Goal: Task Accomplishment & Management: Complete application form

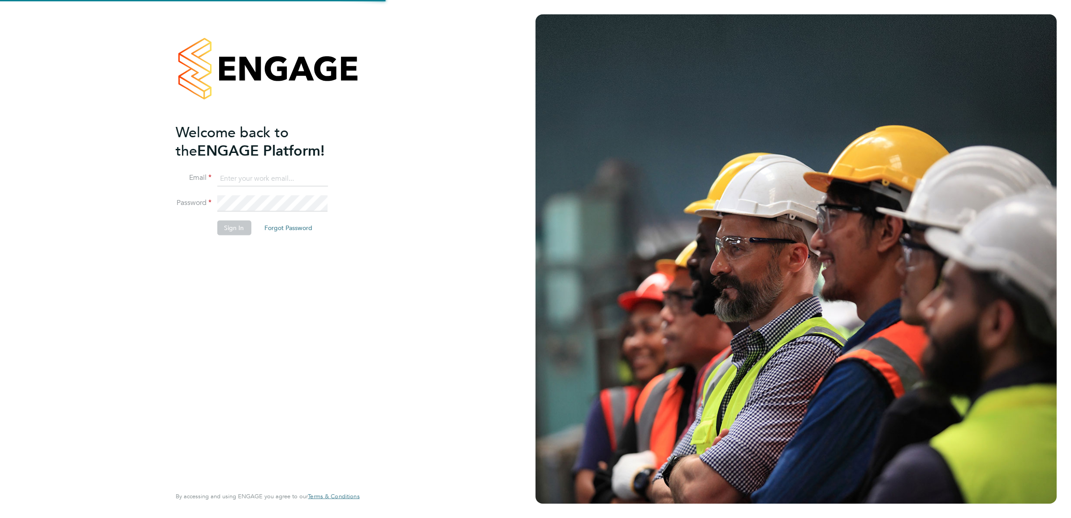
type input "[PERSON_NAME][EMAIL_ADDRESS][PERSON_NAME][DOMAIN_NAME]"
drag, startPoint x: 304, startPoint y: 281, endPoint x: 259, endPoint y: 272, distance: 46.2
click at [304, 281] on div "Welcome back to the ENGAGE Platform! Email [PERSON_NAME][EMAIL_ADDRESS][PERSON_…" at bounding box center [263, 304] width 175 height 362
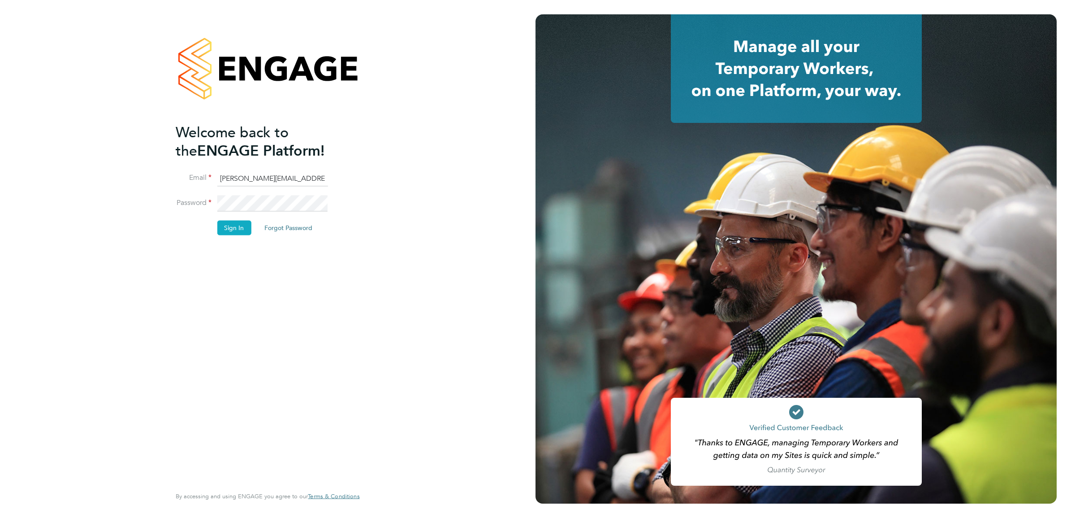
click at [234, 226] on button "Sign In" at bounding box center [234, 228] width 34 height 14
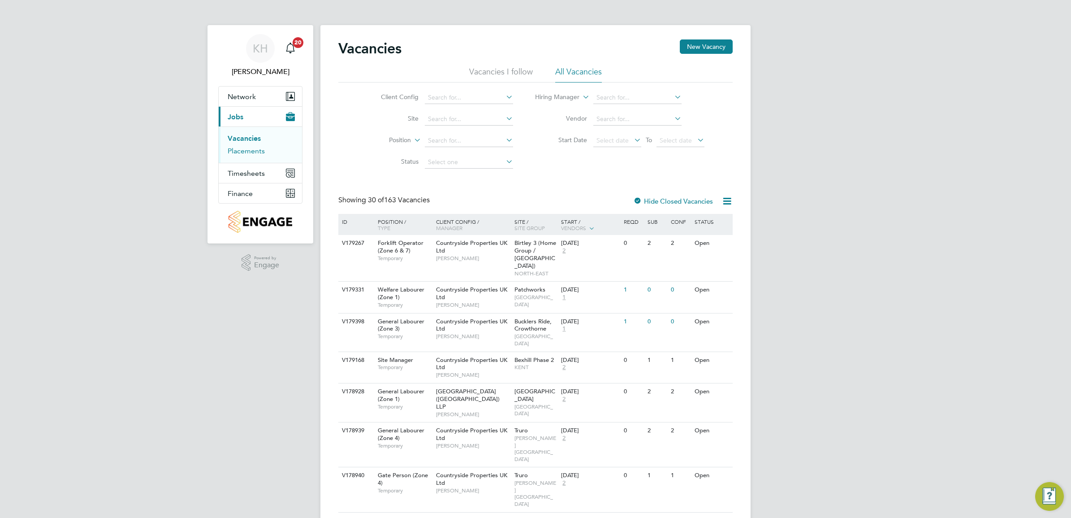
click at [240, 155] on link "Placements" at bounding box center [246, 151] width 37 height 9
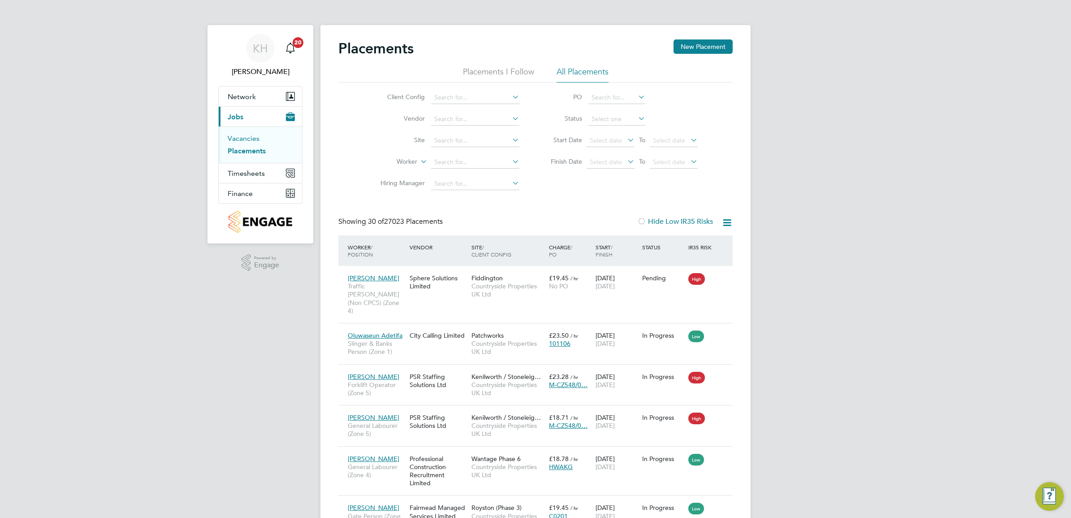
click at [237, 143] on link "Vacancies" at bounding box center [244, 138] width 32 height 9
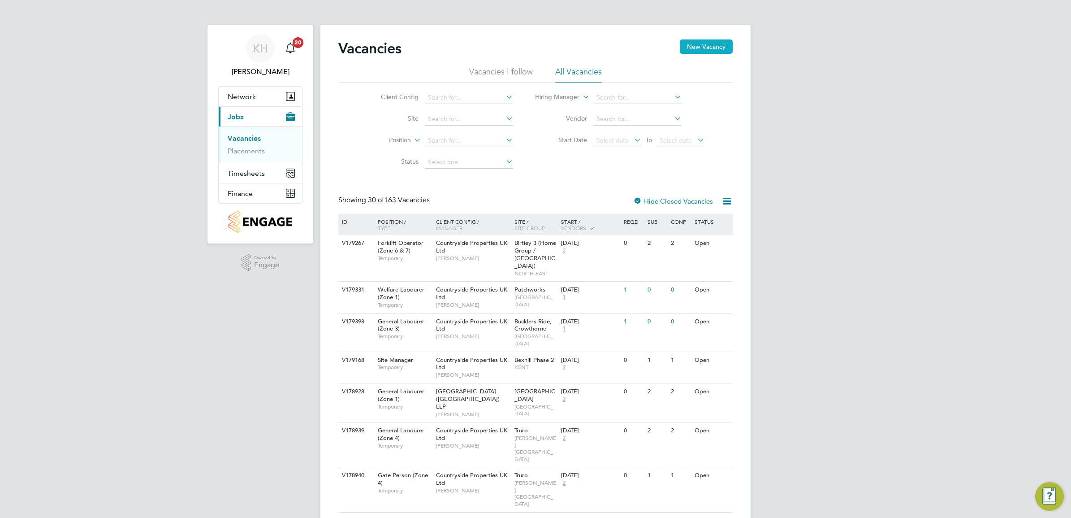
click at [695, 46] on button "New Vacancy" at bounding box center [706, 46] width 53 height 14
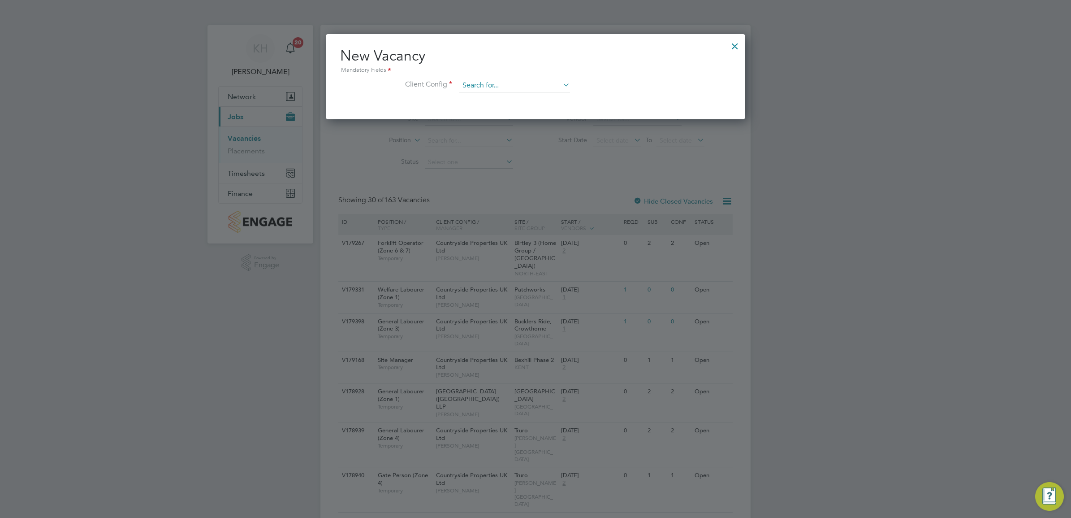
click at [504, 82] on input at bounding box center [514, 85] width 111 height 13
click at [537, 199] on li "Countryside Properties UK Ltd" at bounding box center [574, 196] width 230 height 12
type input "Countryside Properties UK Ltd"
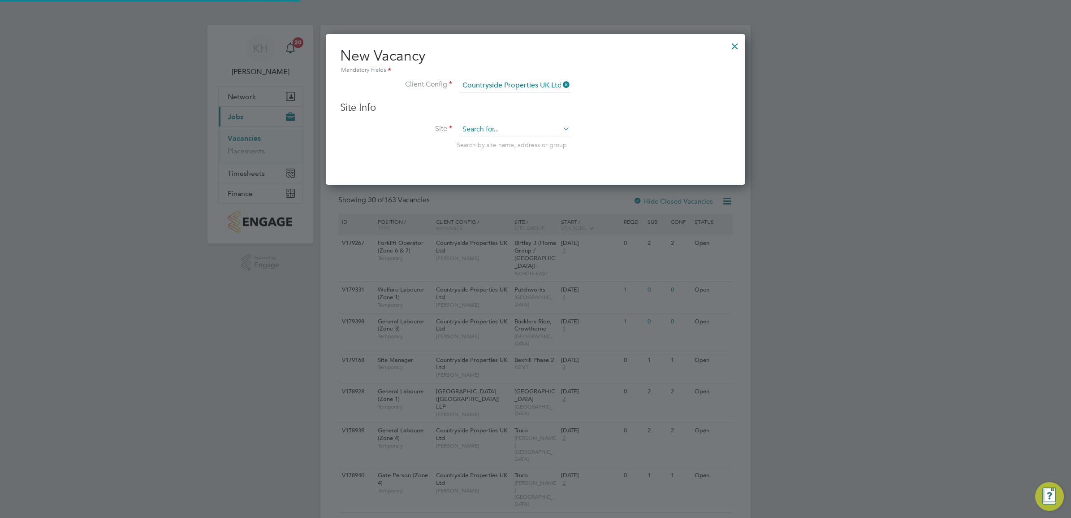
click at [481, 129] on input at bounding box center [514, 129] width 111 height 13
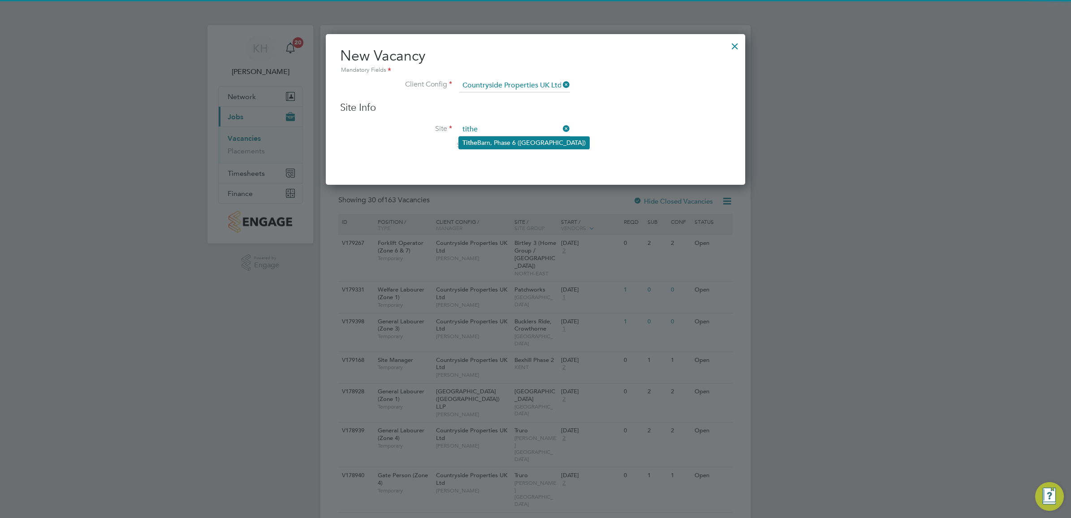
click at [518, 140] on li "Tithe Barn, Phase 6 (Exeter)" at bounding box center [524, 143] width 130 height 12
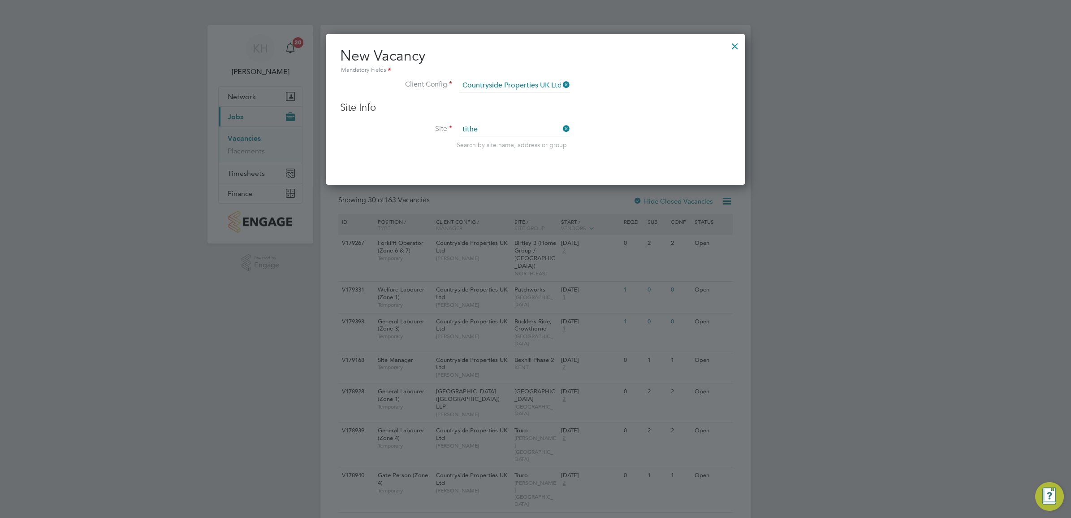
type input "Tithe Barn, Phase 6 (Exeter)"
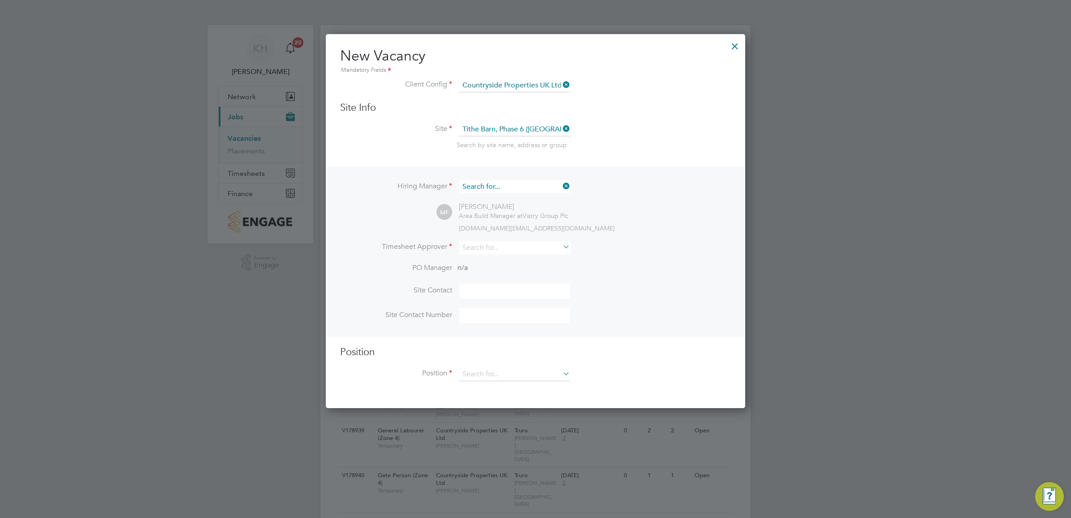
click at [498, 187] on input at bounding box center [514, 186] width 111 height 13
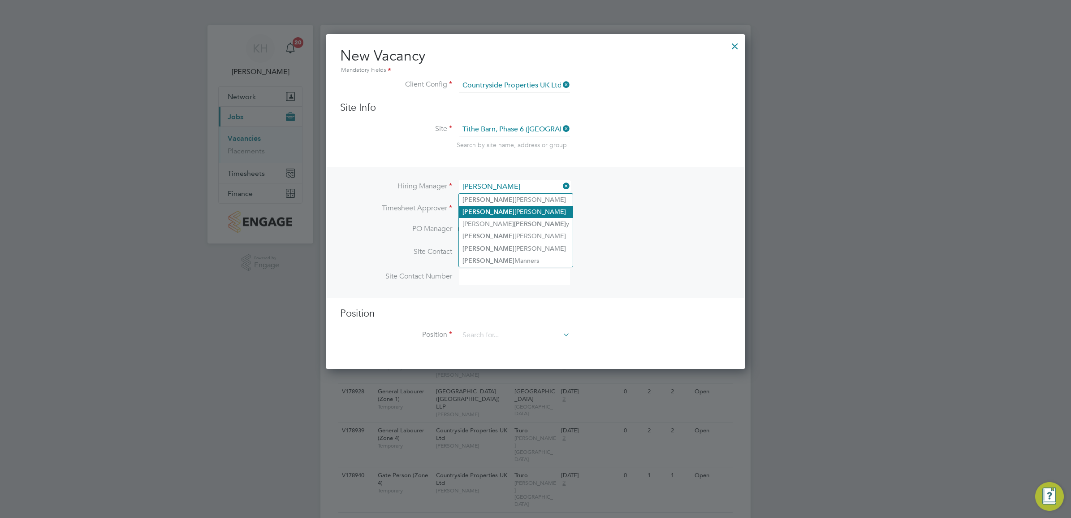
click at [500, 214] on li "Dave Smith" at bounding box center [516, 212] width 114 height 12
type input "Dave Smith"
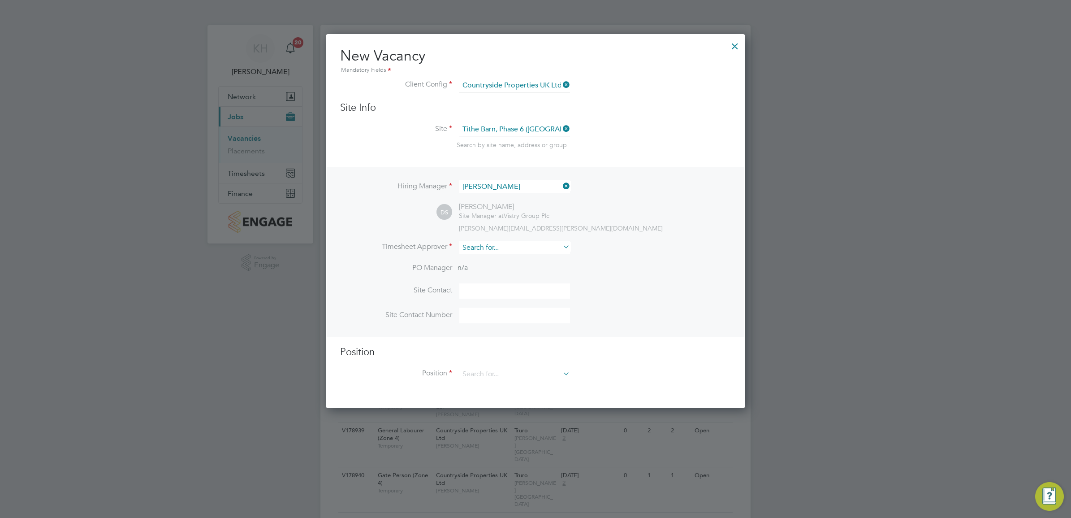
click at [499, 251] on input at bounding box center [514, 247] width 111 height 13
click at [495, 273] on li "Dave Smith" at bounding box center [516, 273] width 114 height 12
type input "Dave Smith"
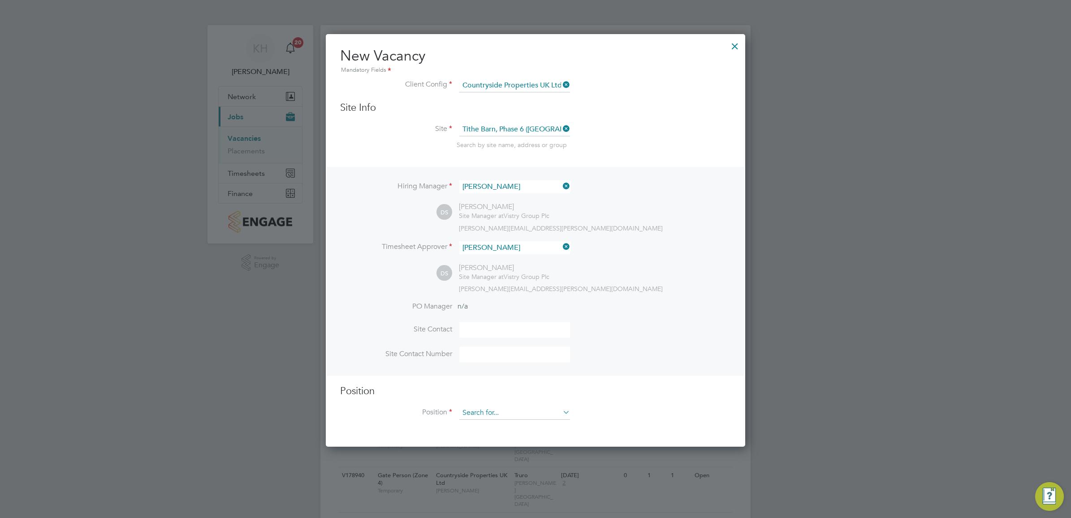
click at [498, 417] on input at bounding box center [514, 412] width 111 height 13
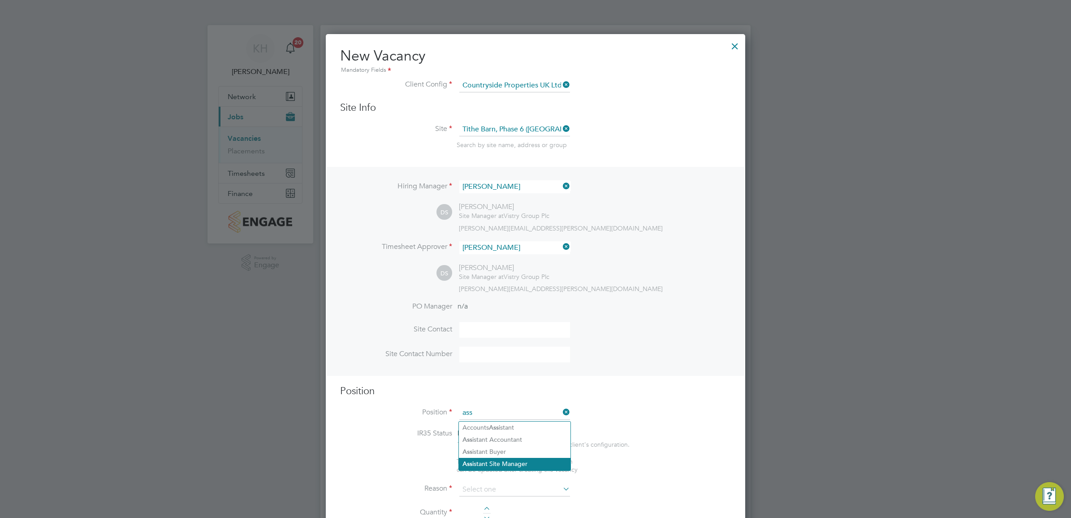
click at [514, 462] on li "Ass istant Site Manager" at bounding box center [515, 464] width 112 height 12
type input "Assistant Site Manager"
type textarea "• Supervises and ensures that all construction work under their control is buil…"
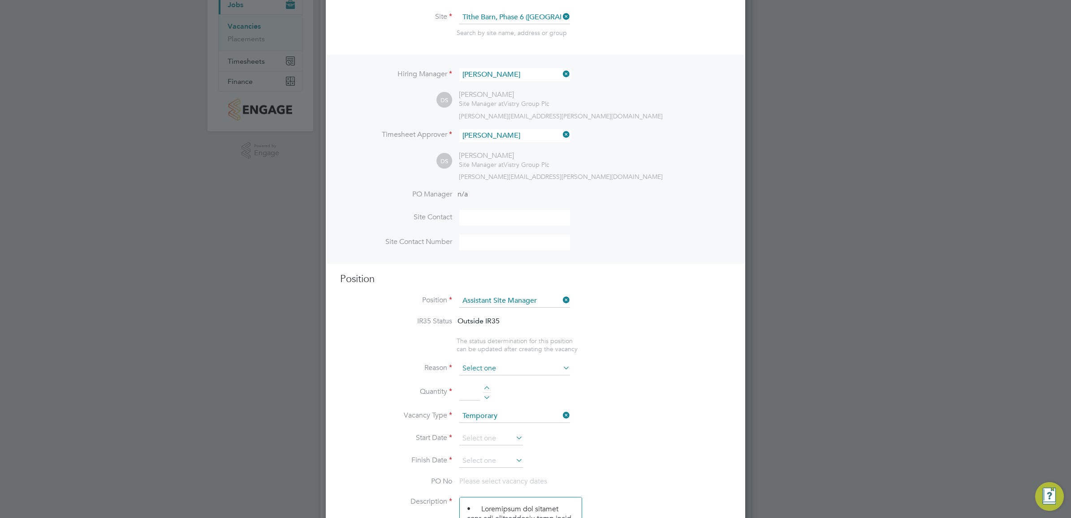
click at [507, 370] on input at bounding box center [514, 368] width 111 height 13
click at [498, 392] on li "Holiday" at bounding box center [515, 395] width 112 height 12
type input "Holiday"
drag, startPoint x: 462, startPoint y: 393, endPoint x: 484, endPoint y: 389, distance: 22.8
click at [463, 393] on input at bounding box center [469, 392] width 21 height 16
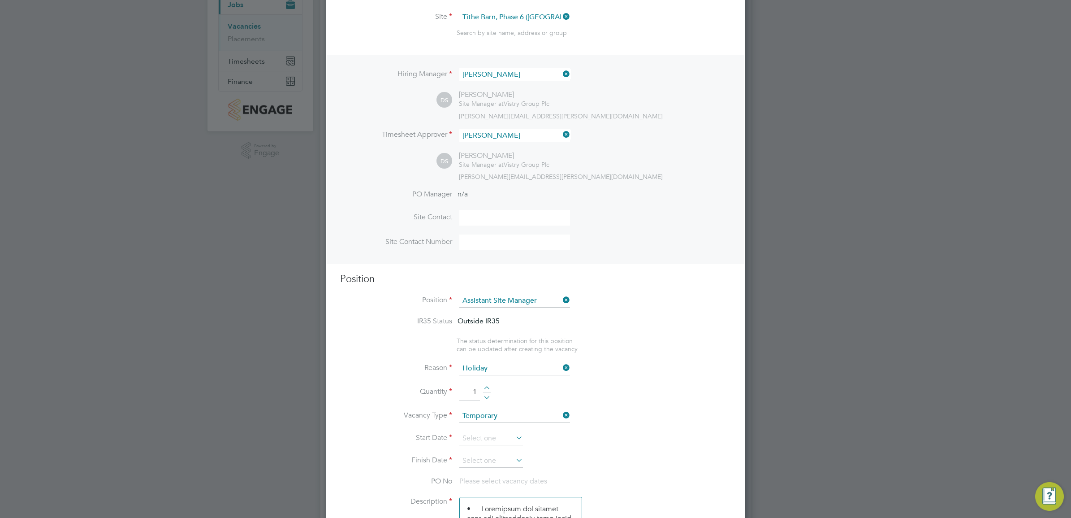
click at [488, 389] on div at bounding box center [487, 389] width 8 height 6
click at [484, 398] on div at bounding box center [487, 396] width 8 height 6
type input "1"
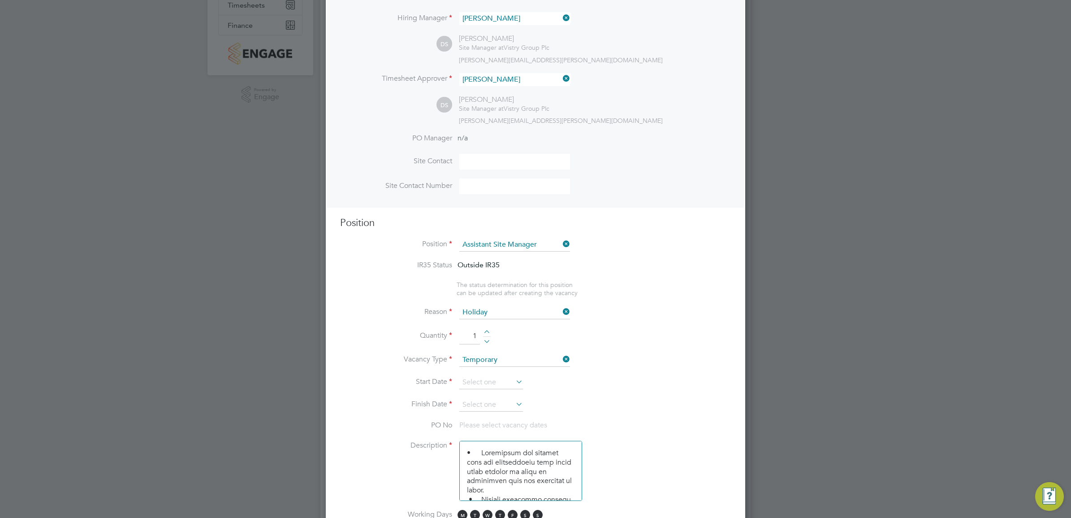
click at [514, 382] on icon at bounding box center [514, 381] width 0 height 13
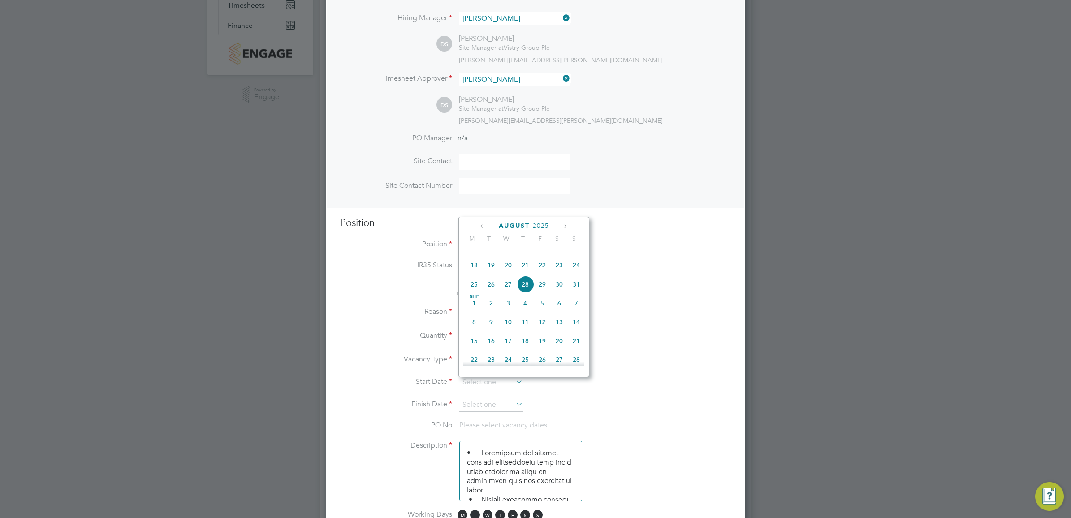
click at [473, 293] on span "25" at bounding box center [474, 284] width 17 height 17
type input "25 Aug 2025"
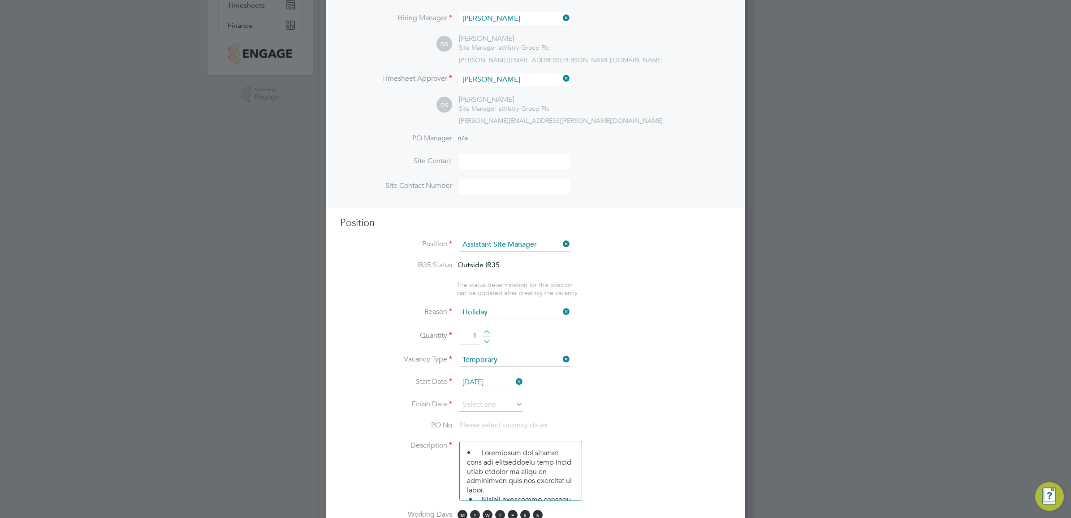
click at [514, 407] on icon at bounding box center [514, 404] width 0 height 13
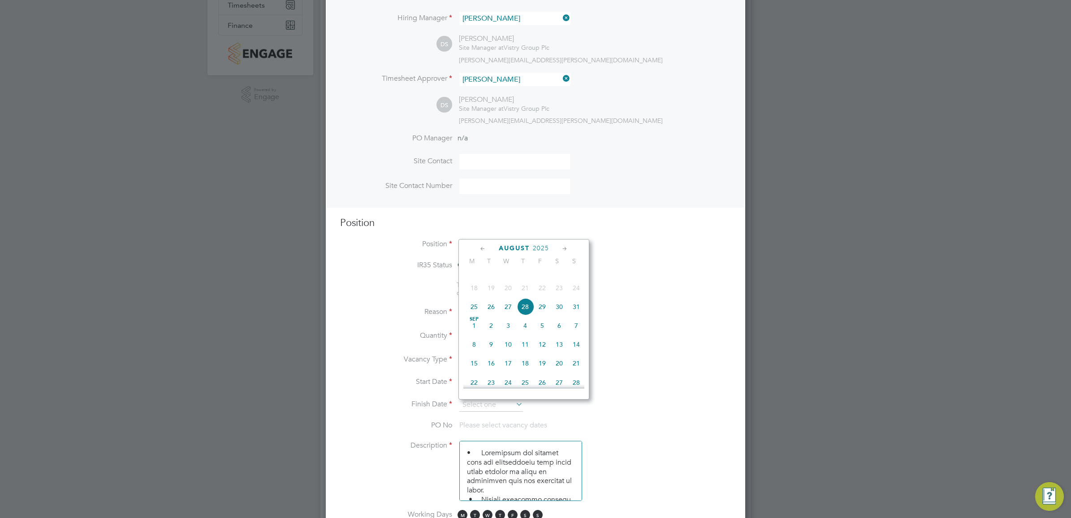
click at [546, 334] on span "5" at bounding box center [542, 325] width 17 height 17
type input "05 Sep 2025"
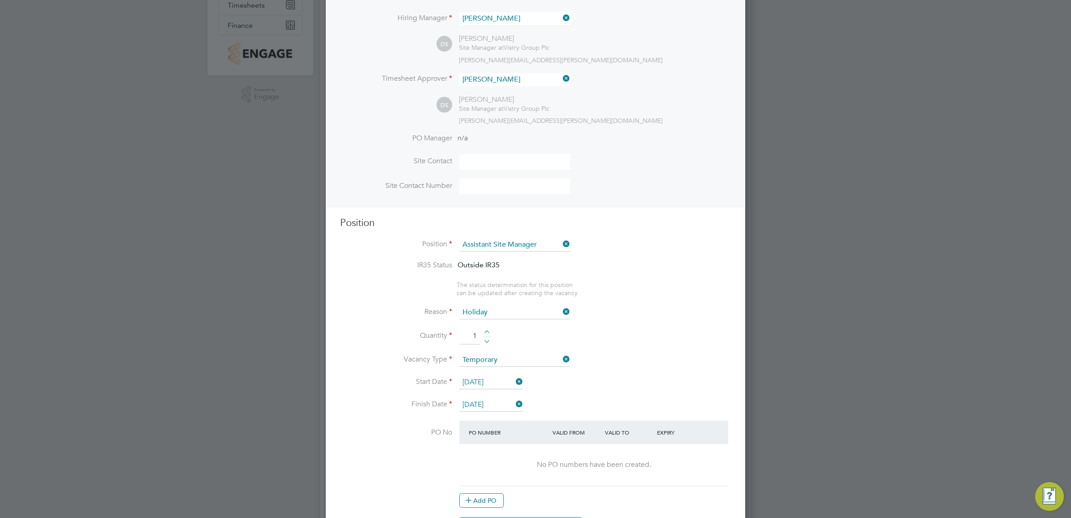
click at [514, 404] on icon at bounding box center [514, 404] width 0 height 13
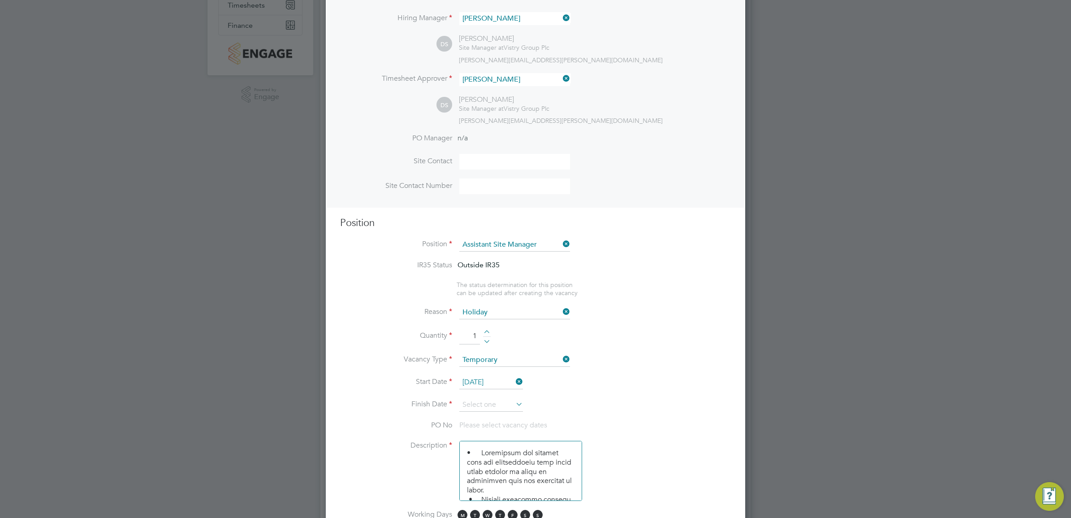
click at [514, 408] on icon at bounding box center [514, 404] width 0 height 13
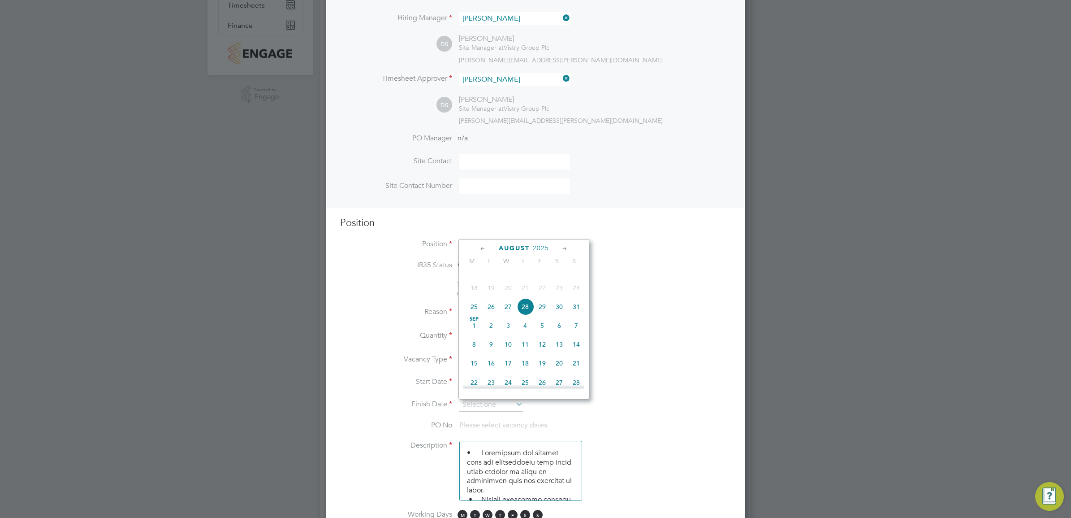
click at [540, 315] on span "29" at bounding box center [542, 306] width 17 height 17
type input "29 Aug 2025"
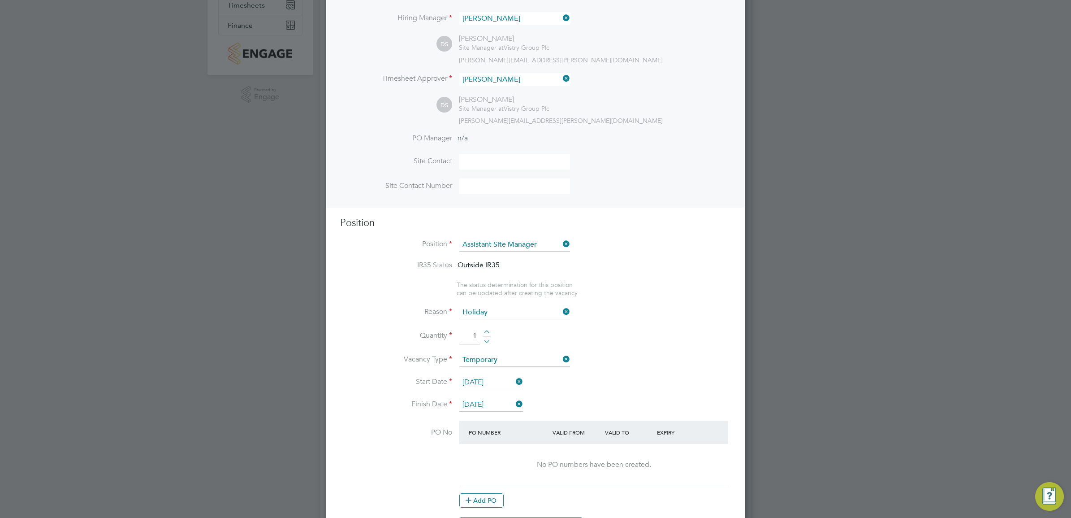
click at [650, 370] on li "Vacancy Type Temporary" at bounding box center [535, 364] width 391 height 22
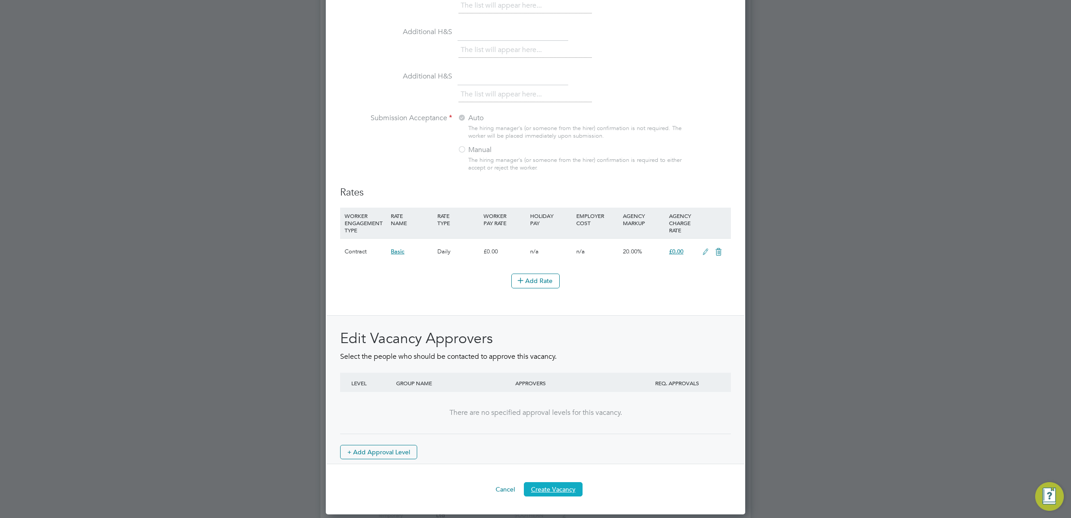
click at [561, 492] on button "Create Vacancy" at bounding box center [553, 489] width 59 height 14
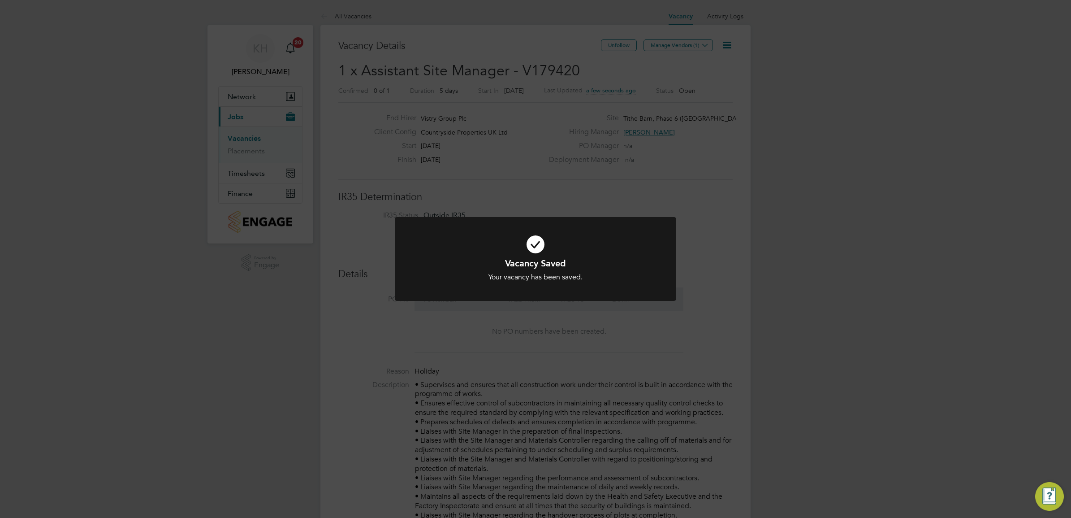
click at [693, 44] on div "Vacancy Saved Your vacancy has been saved. Cancel Okay" at bounding box center [535, 259] width 1071 height 518
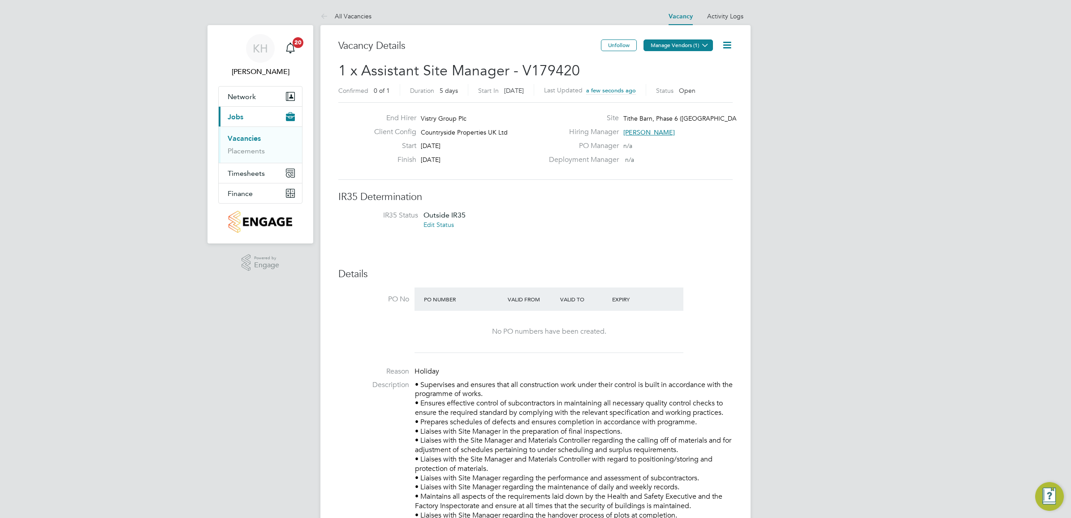
click at [705, 42] on icon at bounding box center [705, 45] width 7 height 7
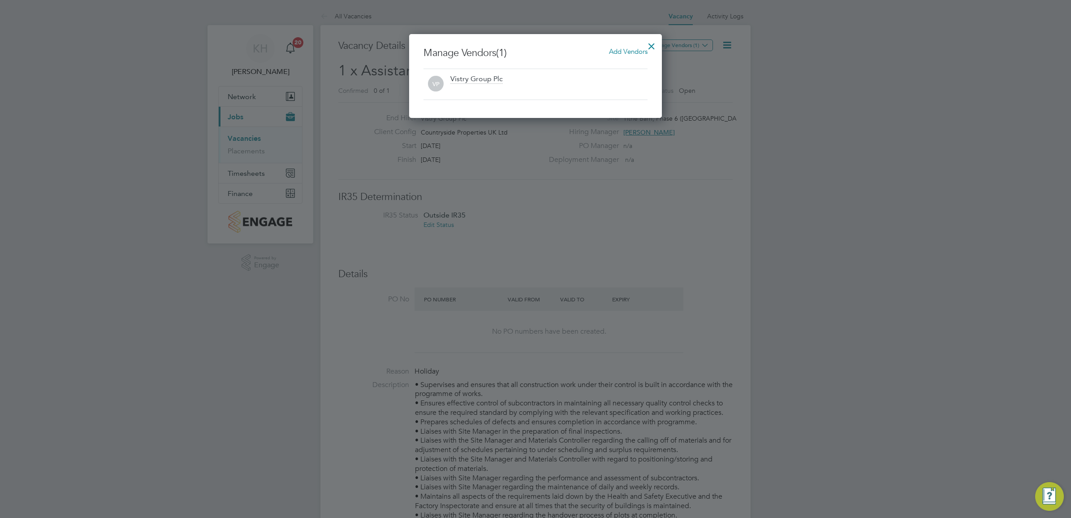
click at [641, 49] on span "Add Vendors" at bounding box center [628, 51] width 39 height 9
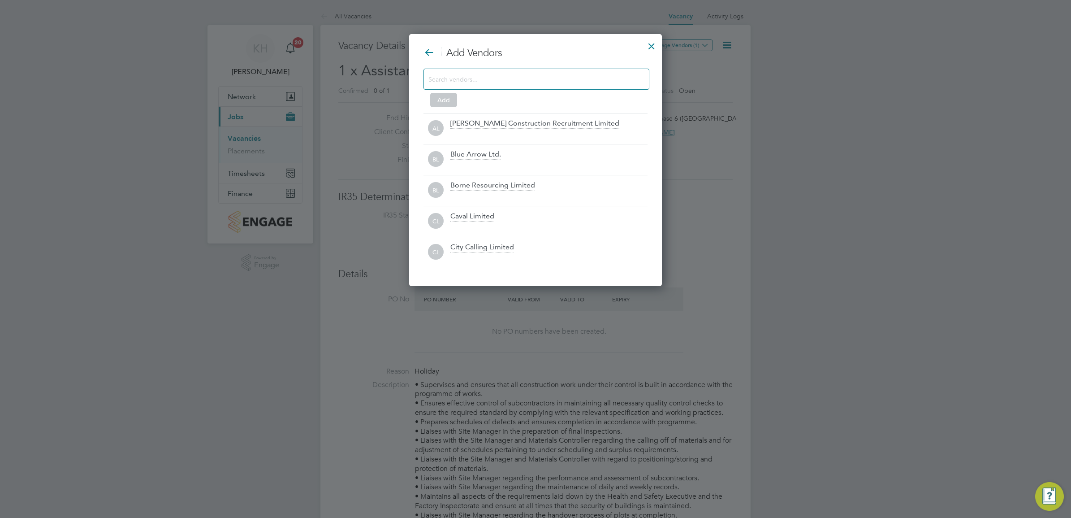
click at [445, 77] on input at bounding box center [530, 79] width 202 height 12
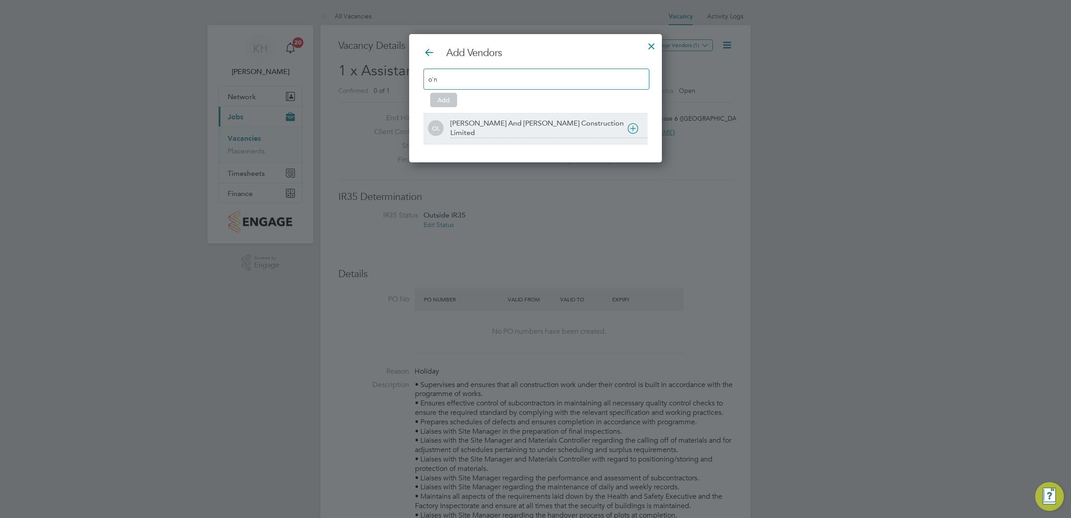
type input "o'n"
click at [515, 124] on div "O'Neill And Brennan Construction Limited" at bounding box center [548, 128] width 197 height 19
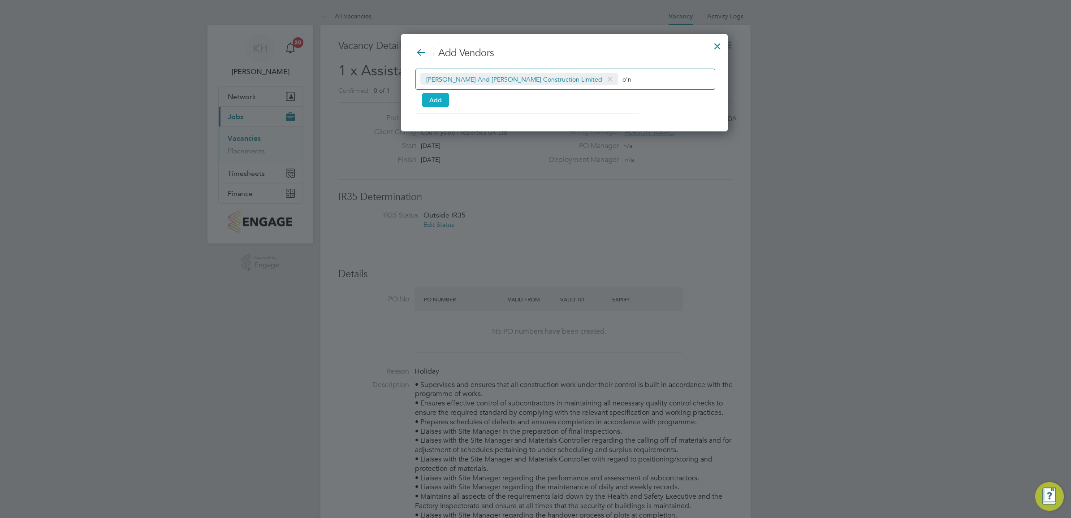
click at [440, 100] on button "Add" at bounding box center [435, 100] width 27 height 14
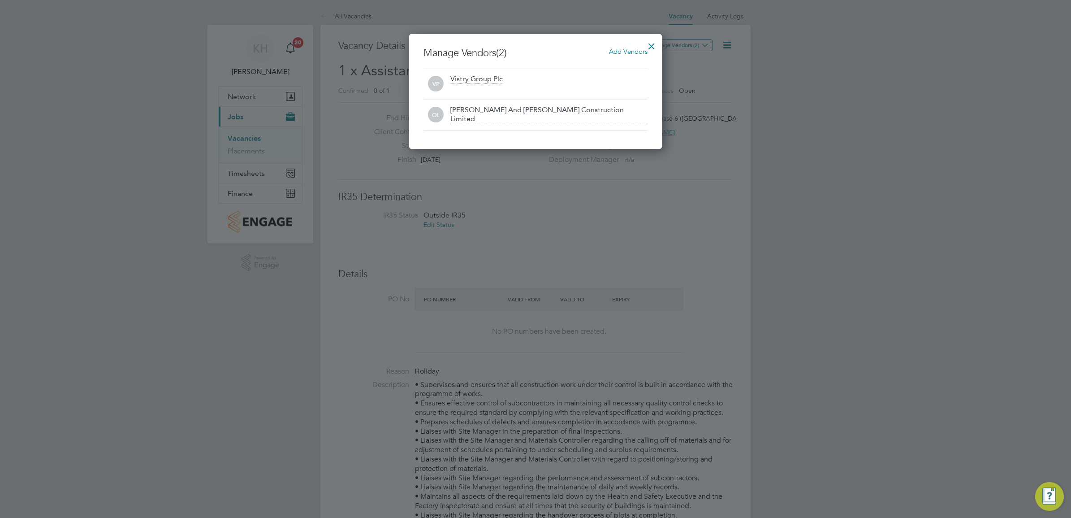
click at [649, 43] on div at bounding box center [652, 44] width 16 height 16
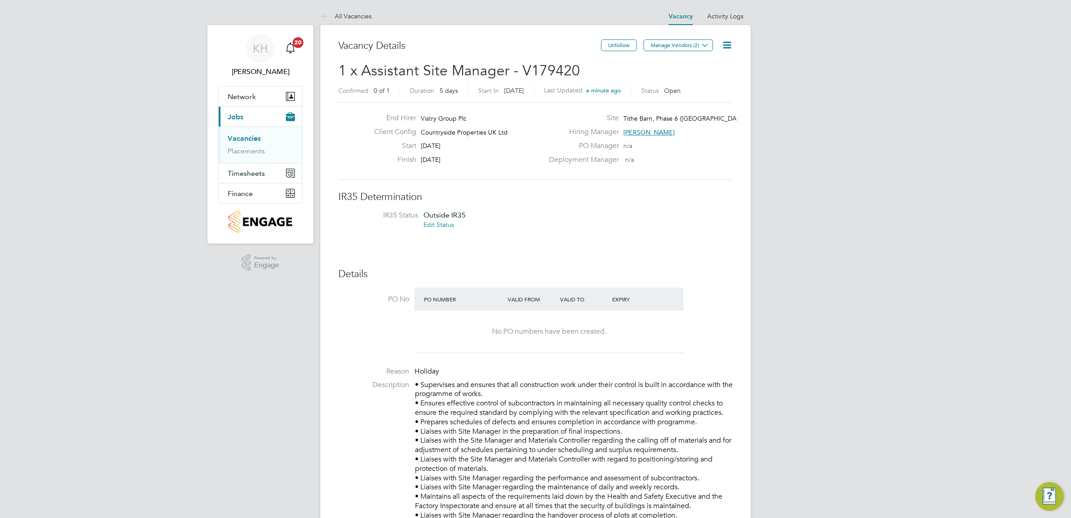
click at [245, 143] on link "Vacancies" at bounding box center [244, 138] width 33 height 9
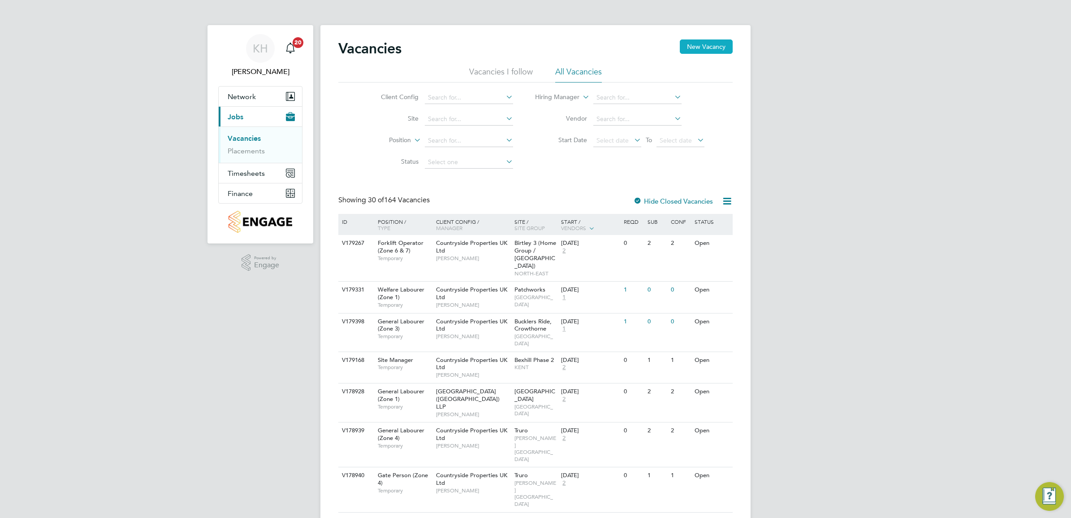
click at [697, 45] on button "New Vacancy" at bounding box center [706, 46] width 53 height 14
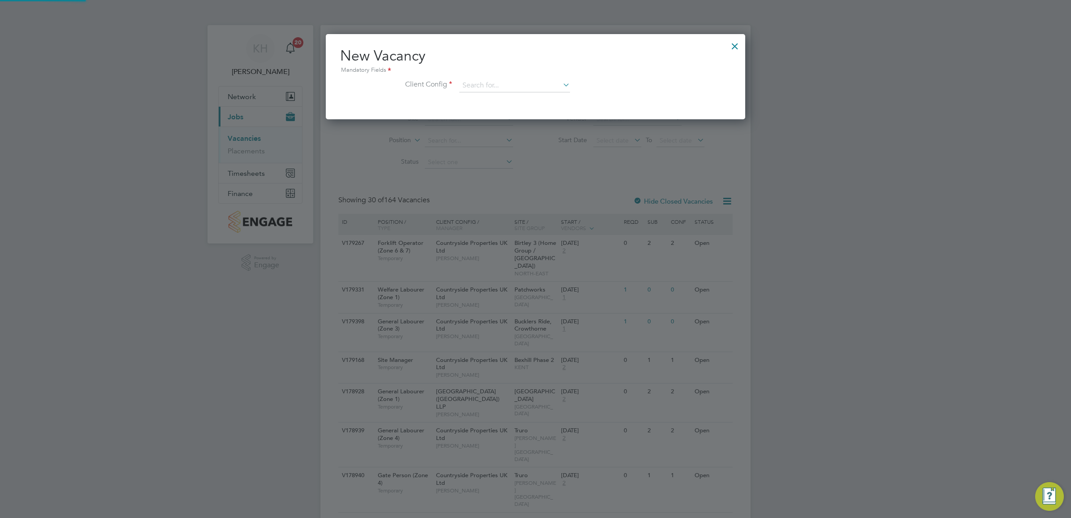
scroll to position [85, 420]
click at [489, 85] on input at bounding box center [514, 85] width 111 height 13
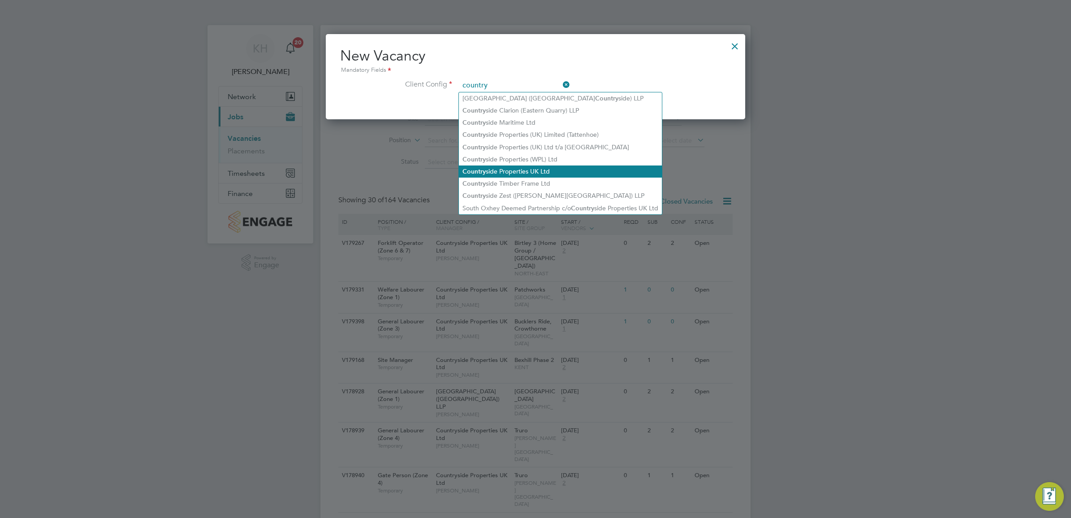
click at [519, 173] on li "Country side Properties UK Ltd" at bounding box center [560, 171] width 203 height 12
type input "Countryside Properties UK Ltd"
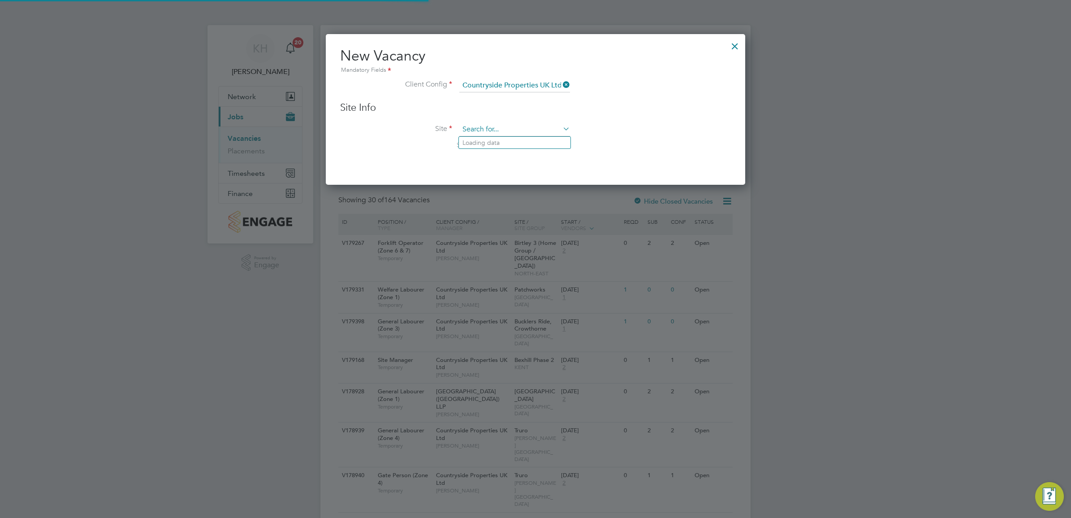
click at [479, 126] on input at bounding box center [514, 129] width 111 height 13
click at [492, 140] on li "Bovis Westco, Comey trowe" at bounding box center [515, 143] width 112 height 12
type input "Bovis Westco, Comeytrowe"
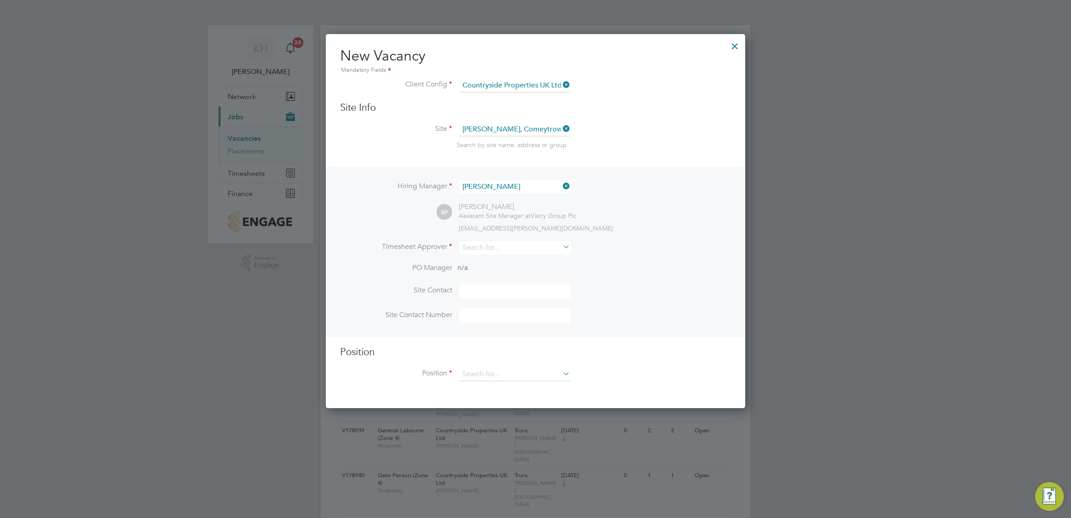
scroll to position [375, 420]
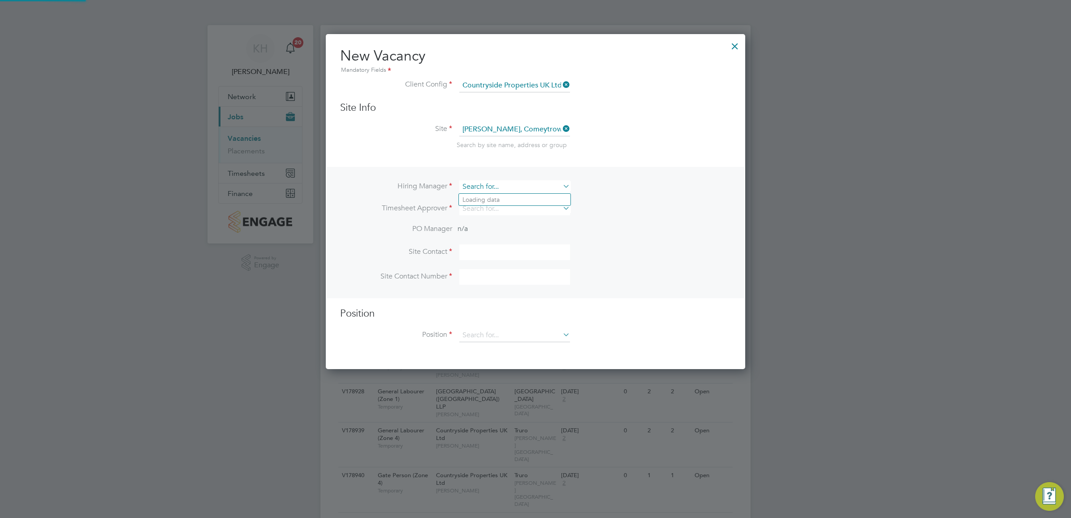
click at [489, 186] on input at bounding box center [514, 186] width 111 height 13
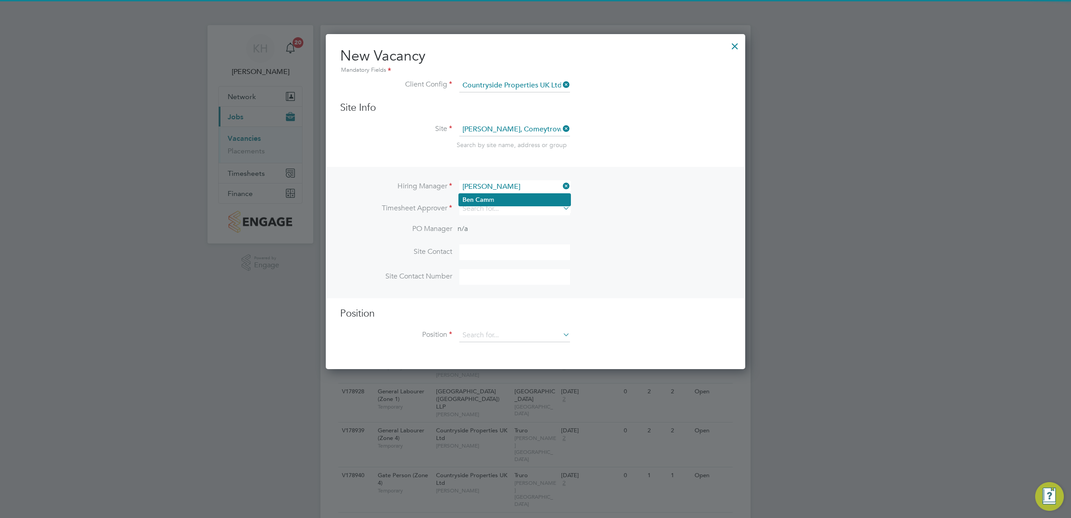
click at [495, 202] on li "Ben Cam m" at bounding box center [515, 200] width 112 height 12
type input "Ben Camm"
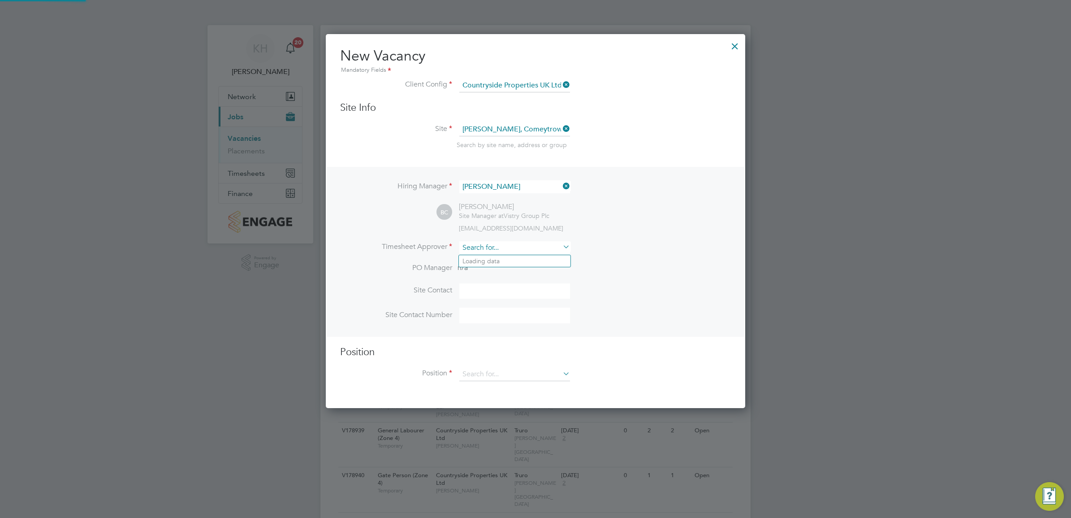
click at [477, 243] on input at bounding box center [514, 247] width 111 height 13
click at [485, 262] on b "Camm" at bounding box center [485, 261] width 19 height 8
type input "Ben Camm"
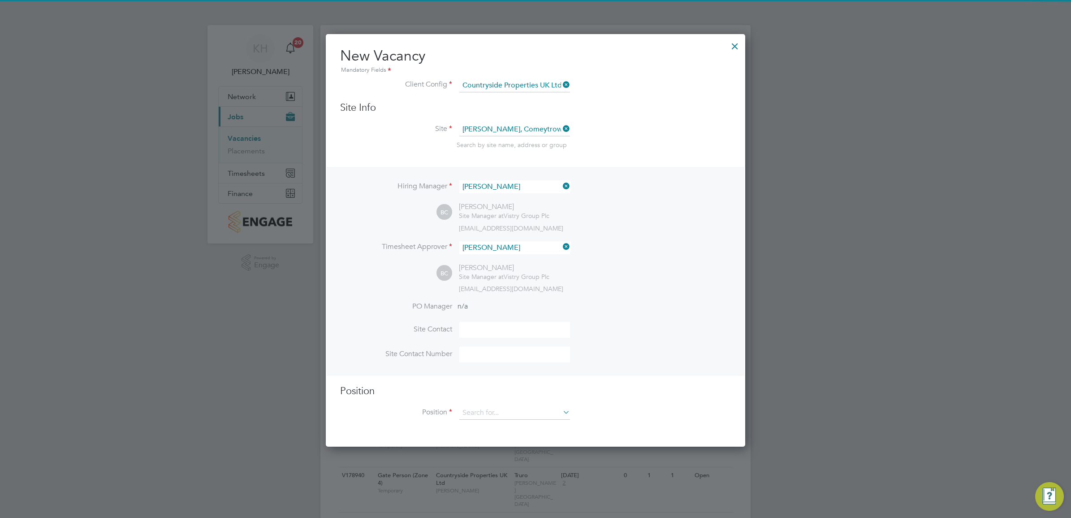
scroll to position [415, 420]
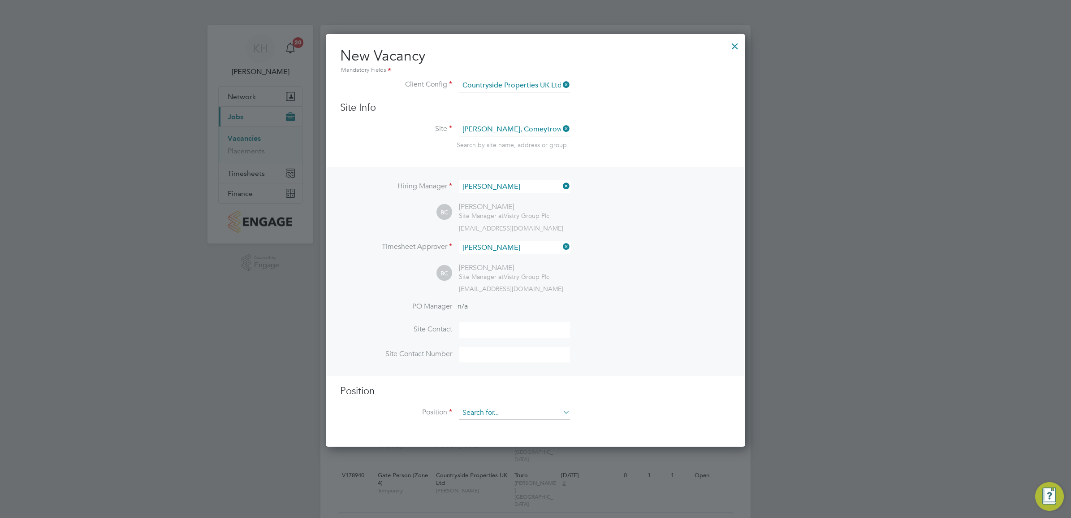
click at [539, 415] on input at bounding box center [514, 412] width 111 height 13
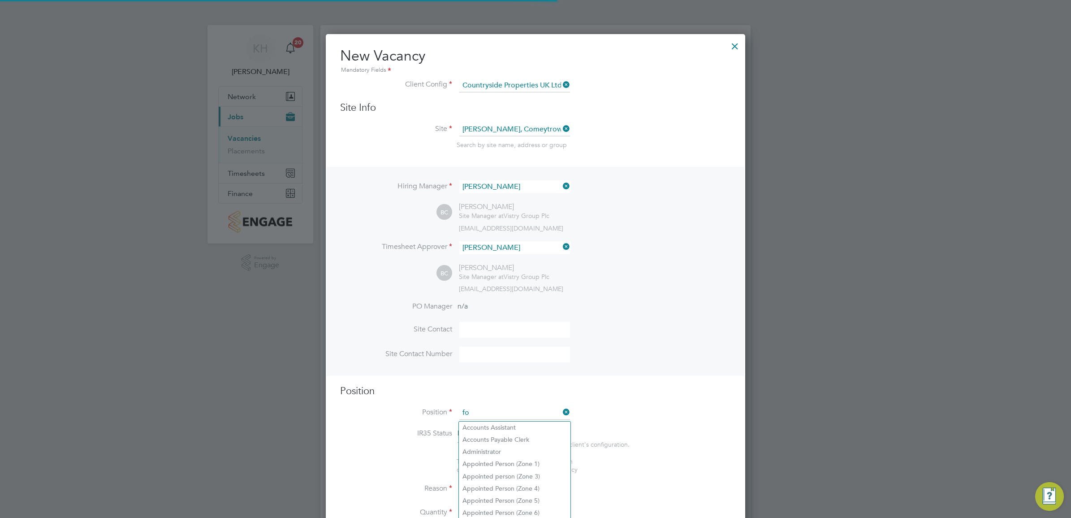
scroll to position [1295, 420]
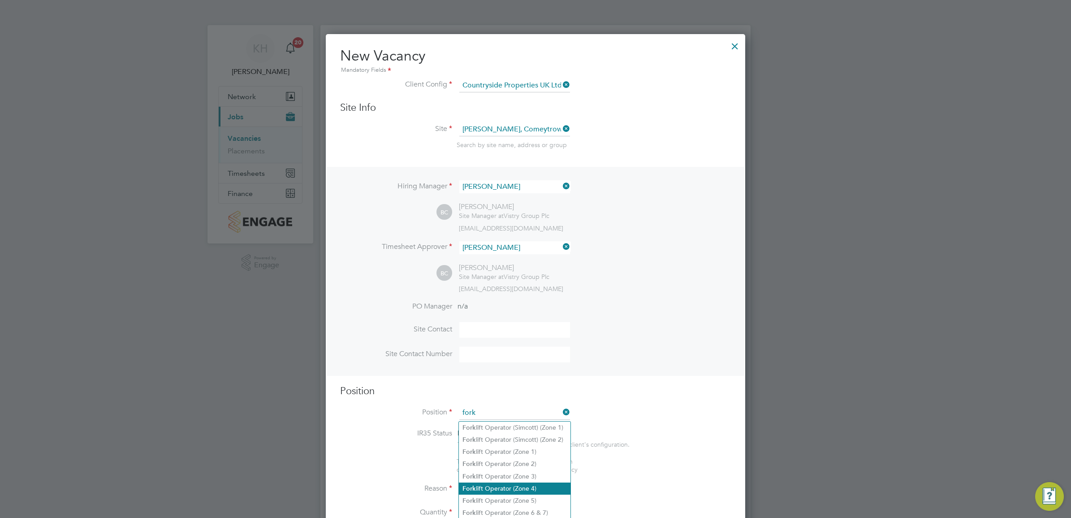
click at [521, 485] on li "Fork lift Operator (Zone 4)" at bounding box center [515, 488] width 112 height 12
type input "Forklift Operator (Zone 4)"
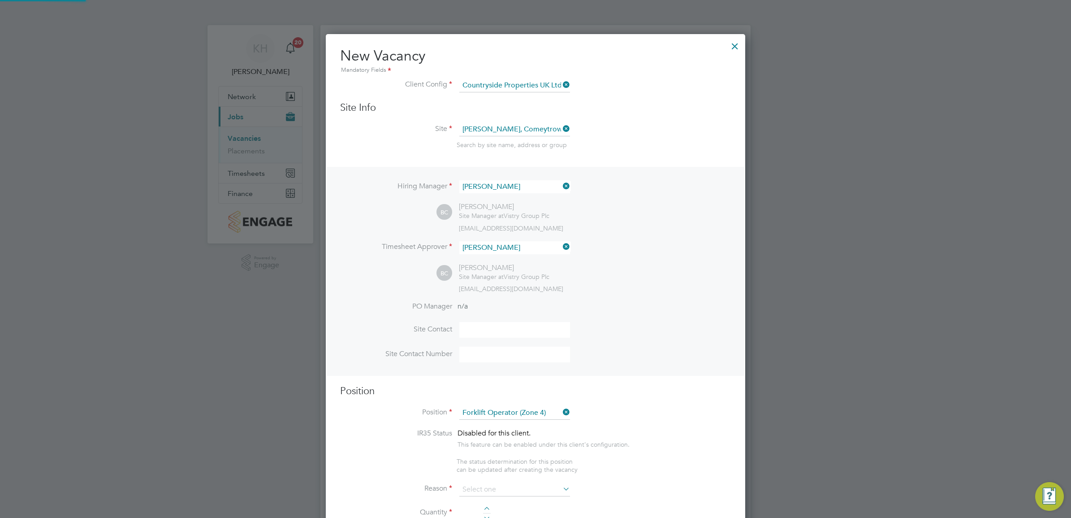
type textarea "Operate construction machinery and plant, including, but not limited to telesco…"
click at [649, 398] on h3 "Position" at bounding box center [535, 391] width 391 height 13
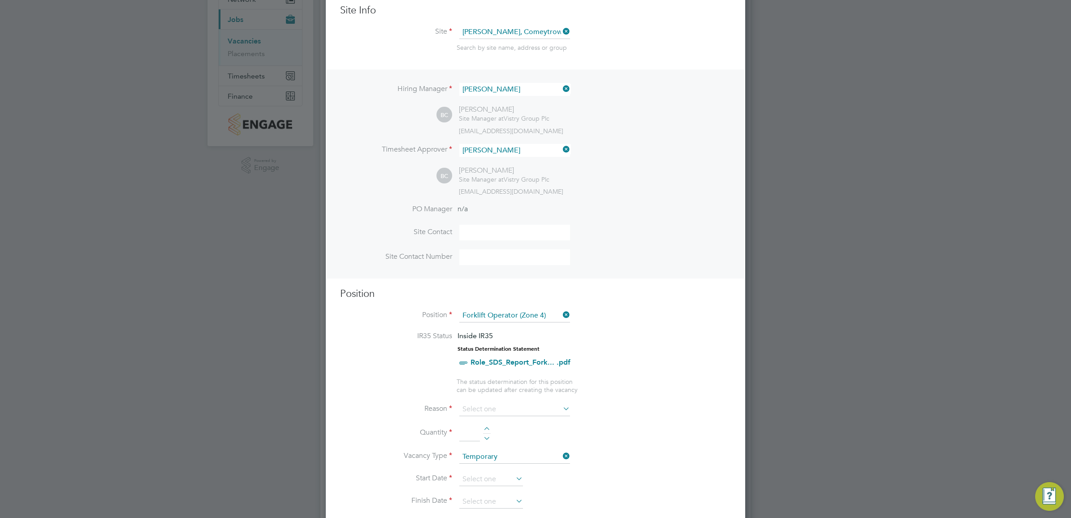
scroll to position [336, 0]
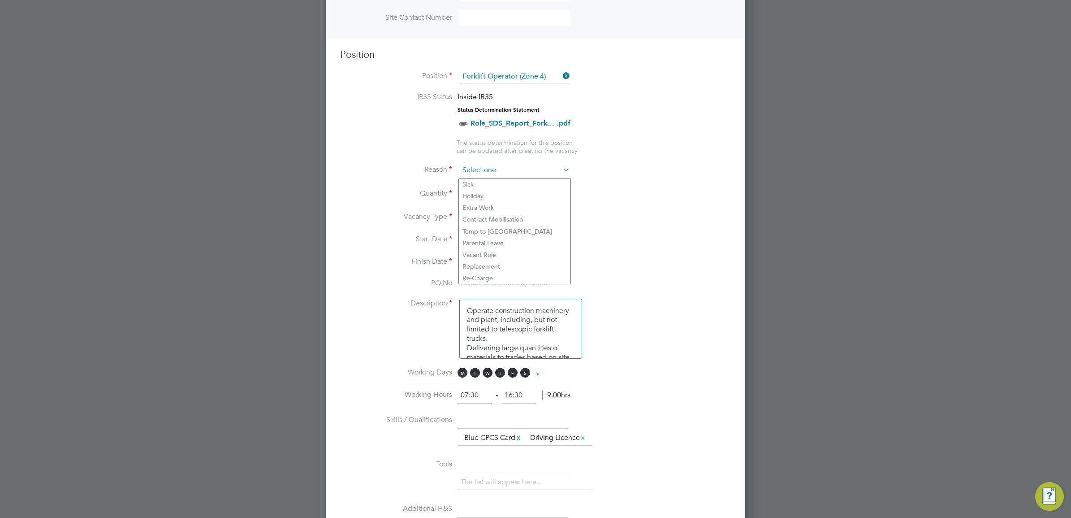
click at [487, 174] on input at bounding box center [514, 170] width 111 height 13
click at [493, 197] on li "Holiday" at bounding box center [515, 196] width 112 height 12
type input "Holiday"
click at [489, 191] on div at bounding box center [487, 191] width 8 height 6
type input "1"
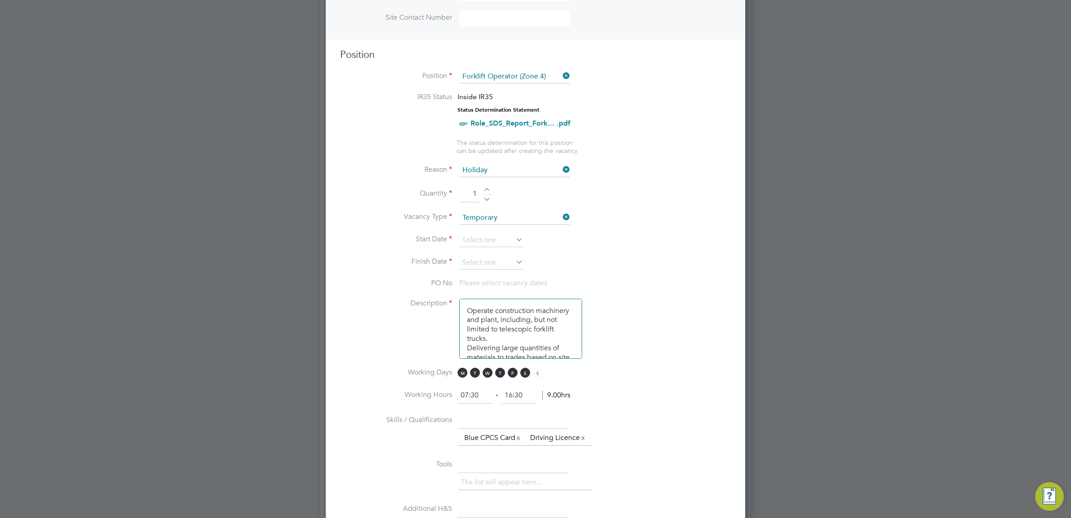
click at [514, 240] on icon at bounding box center [514, 239] width 0 height 13
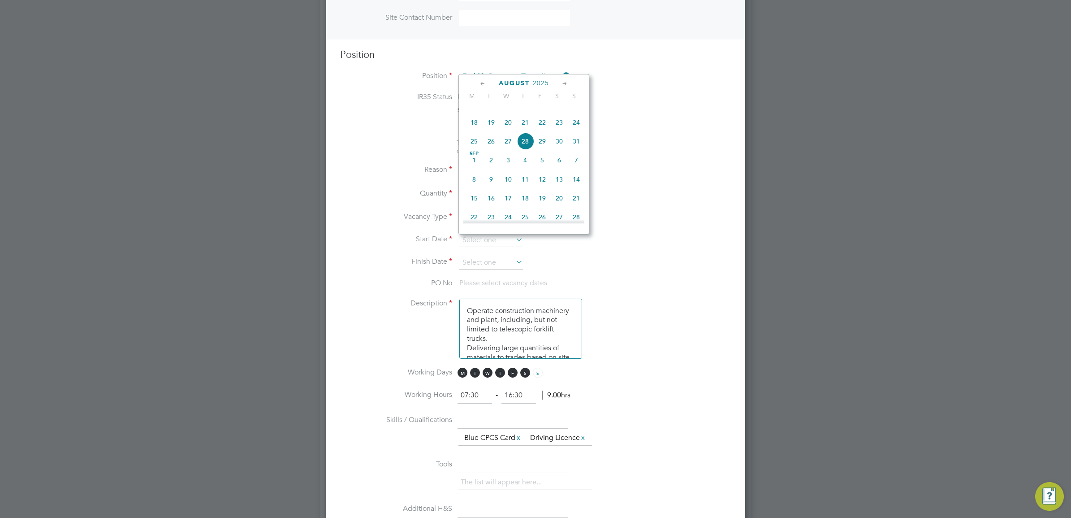
click at [510, 150] on span "27" at bounding box center [508, 141] width 17 height 17
type input "27 Aug 2025"
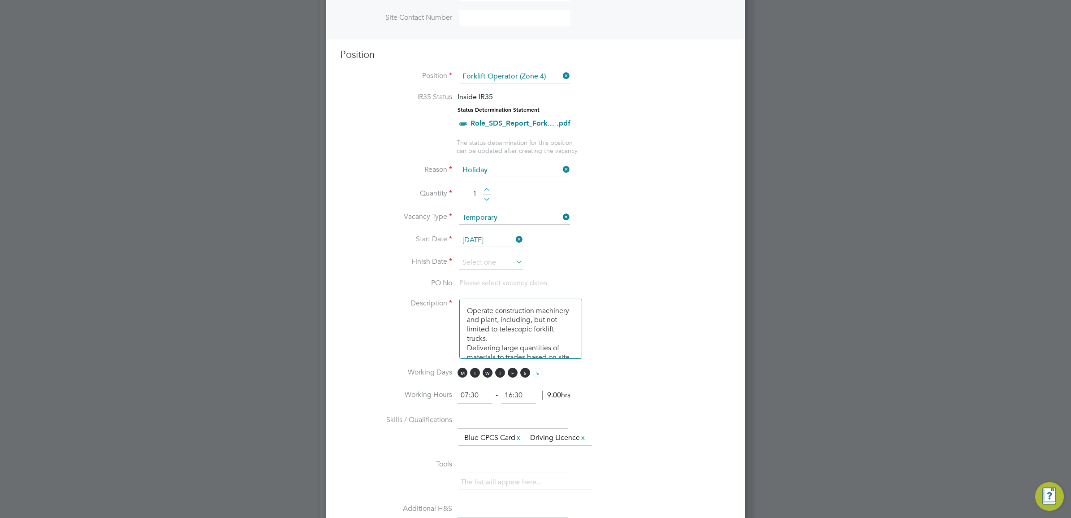
click at [514, 261] on icon at bounding box center [514, 262] width 0 height 13
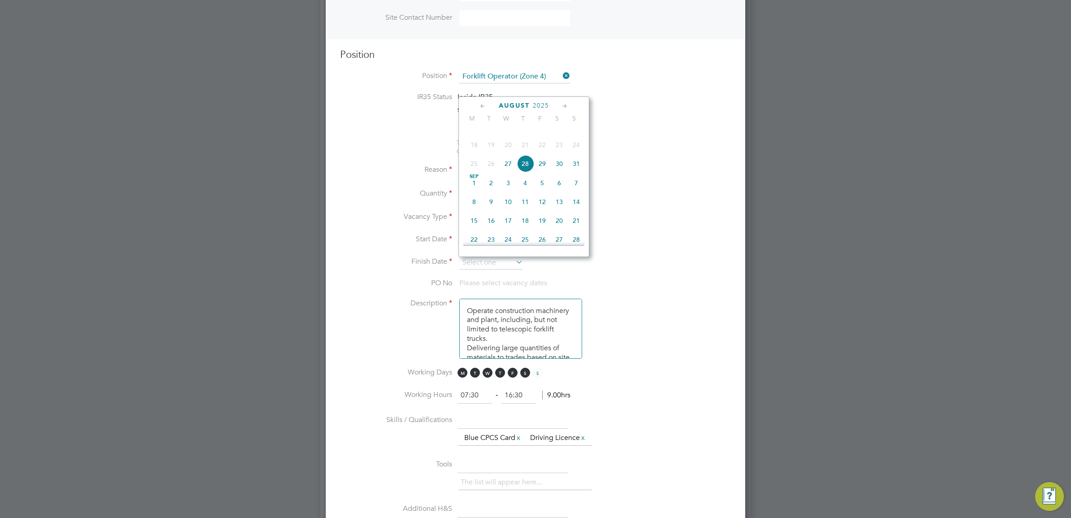
click at [541, 172] on span "29" at bounding box center [542, 163] width 17 height 17
type input "29 Aug 2025"
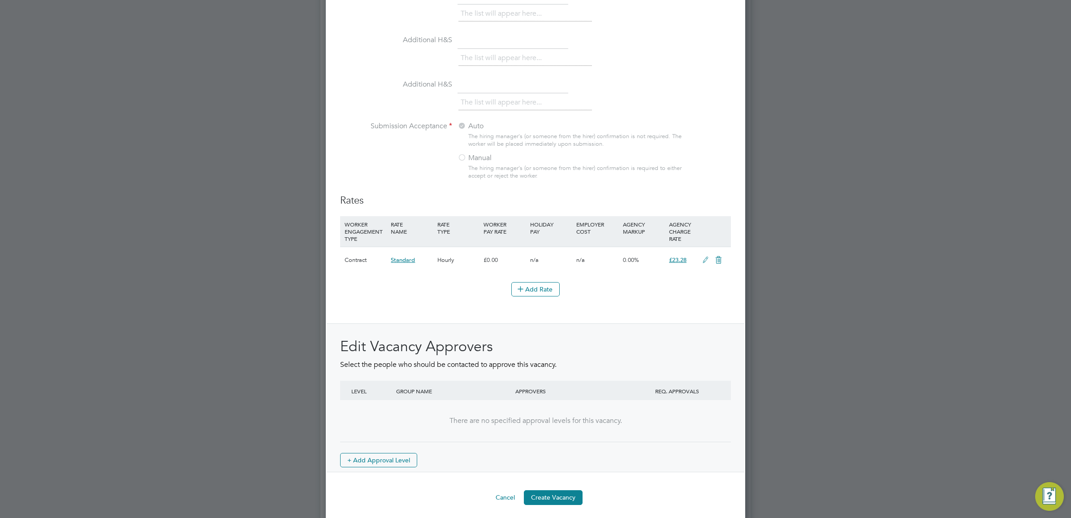
scroll to position [890, 0]
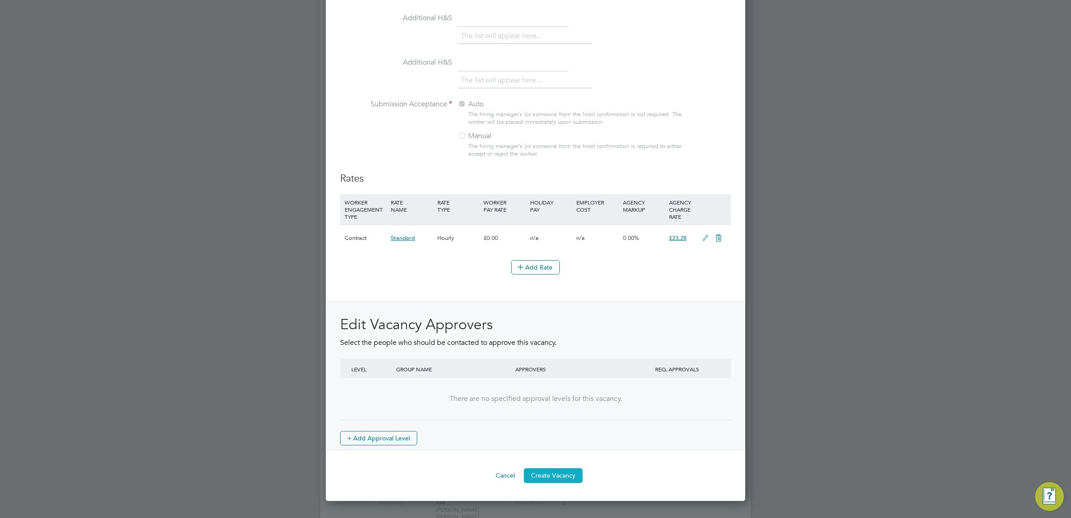
click at [553, 482] on button "Create Vacancy" at bounding box center [553, 475] width 59 height 14
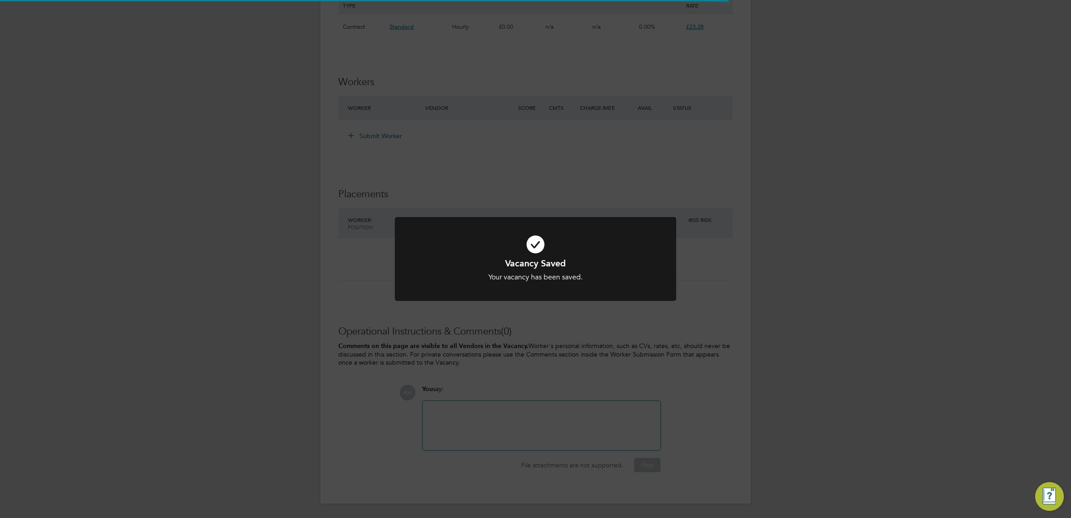
scroll to position [5, 4]
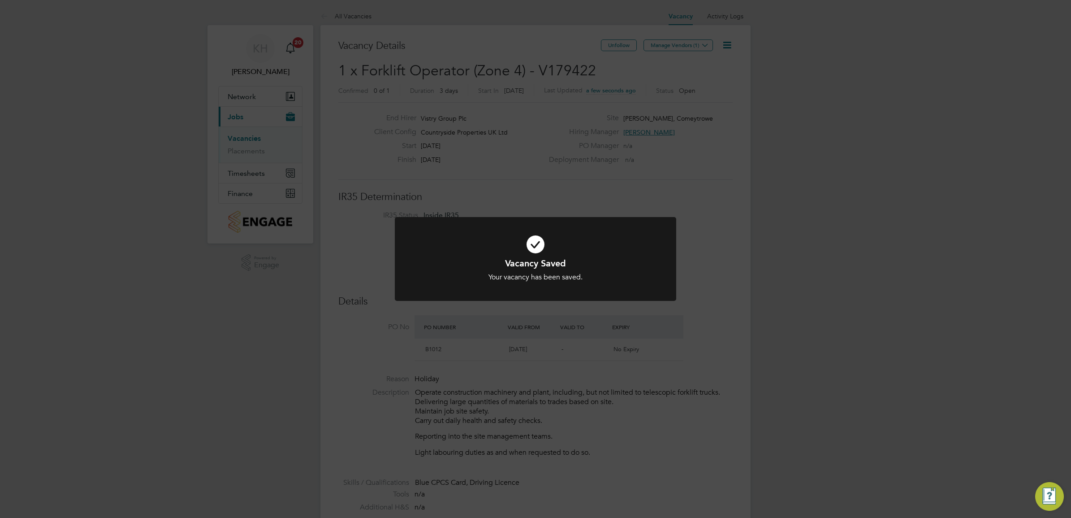
click at [765, 117] on div "Vacancy Saved Your vacancy has been saved. Cancel Okay" at bounding box center [535, 259] width 1071 height 518
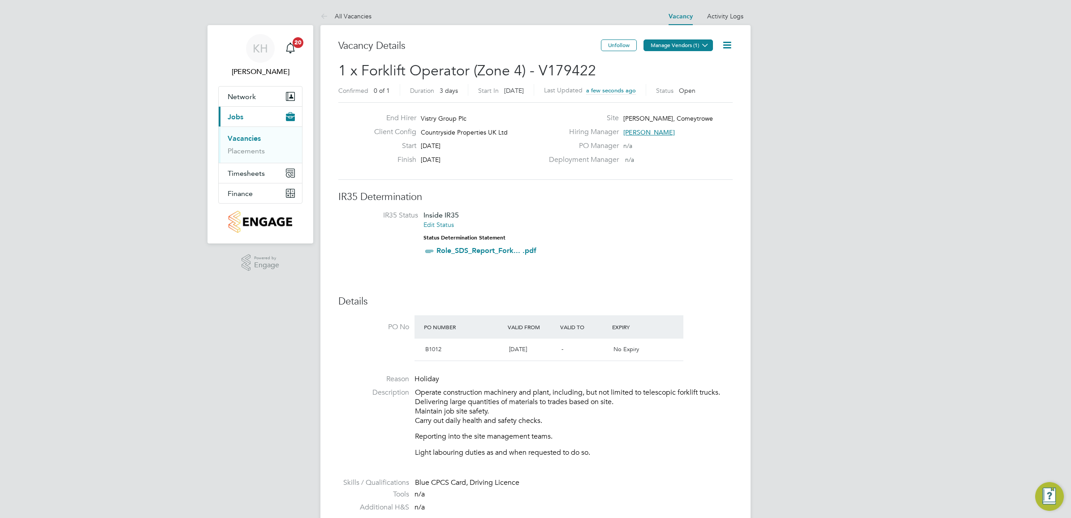
click at [682, 45] on button "Manage Vendors (1)" at bounding box center [678, 45] width 69 height 12
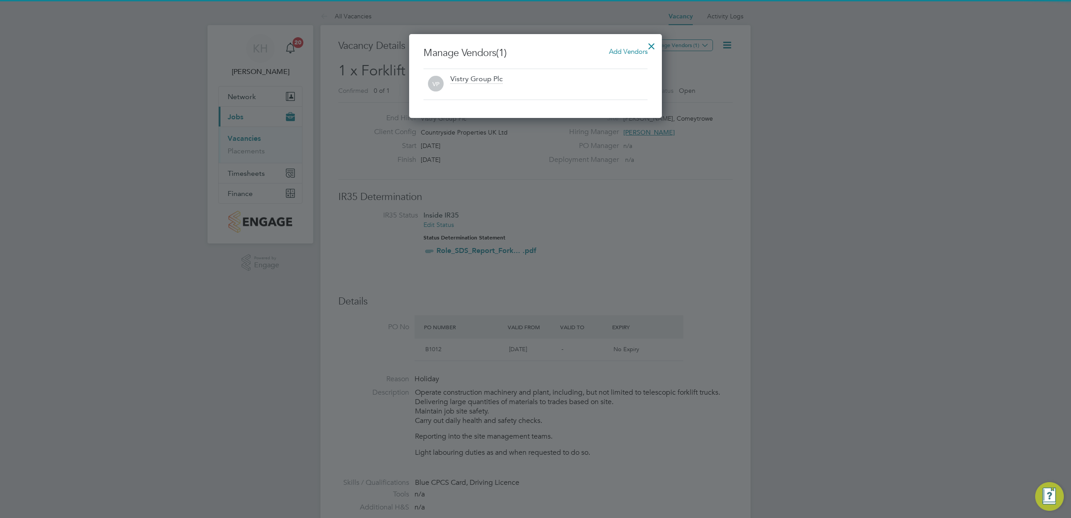
click at [622, 48] on span "Add Vendors" at bounding box center [628, 51] width 39 height 9
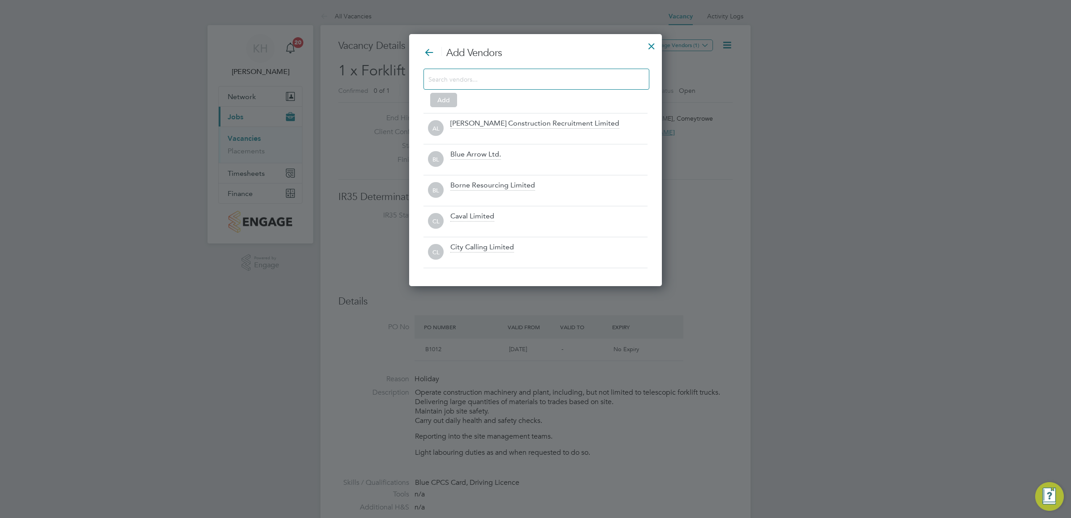
click at [567, 76] on input at bounding box center [530, 79] width 202 height 12
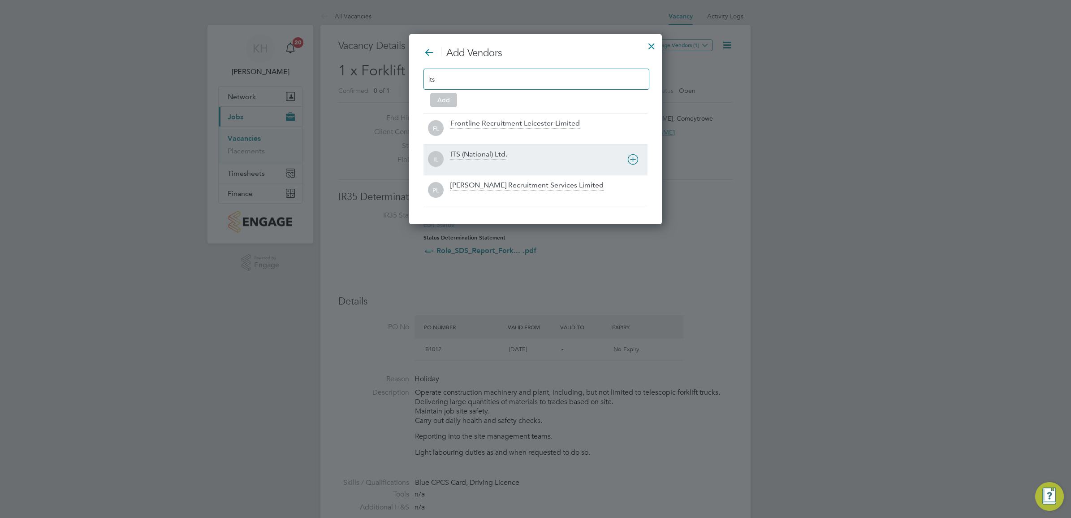
type input "its"
click at [496, 155] on div "ITS (National) Ltd." at bounding box center [478, 155] width 57 height 10
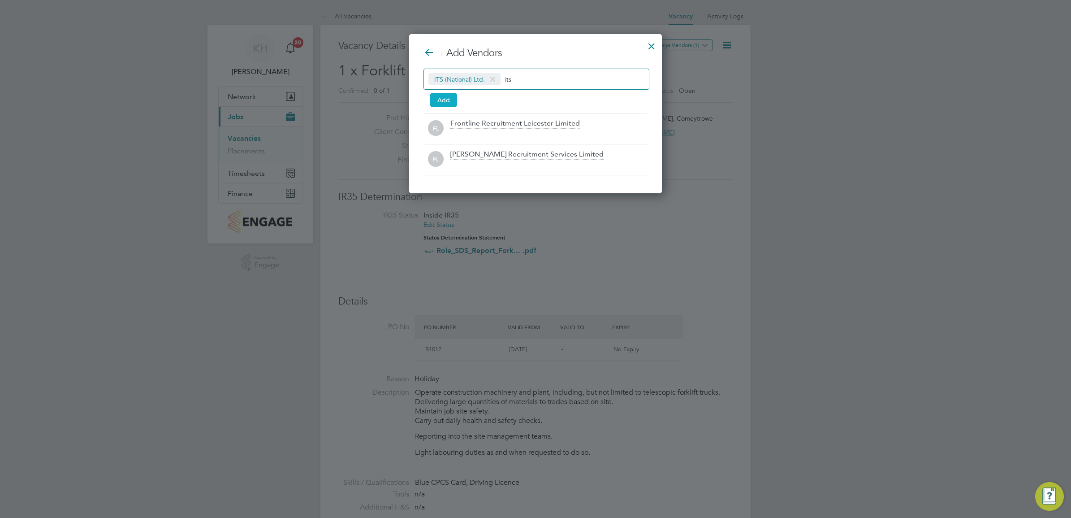
click at [450, 100] on button "Add" at bounding box center [443, 100] width 27 height 14
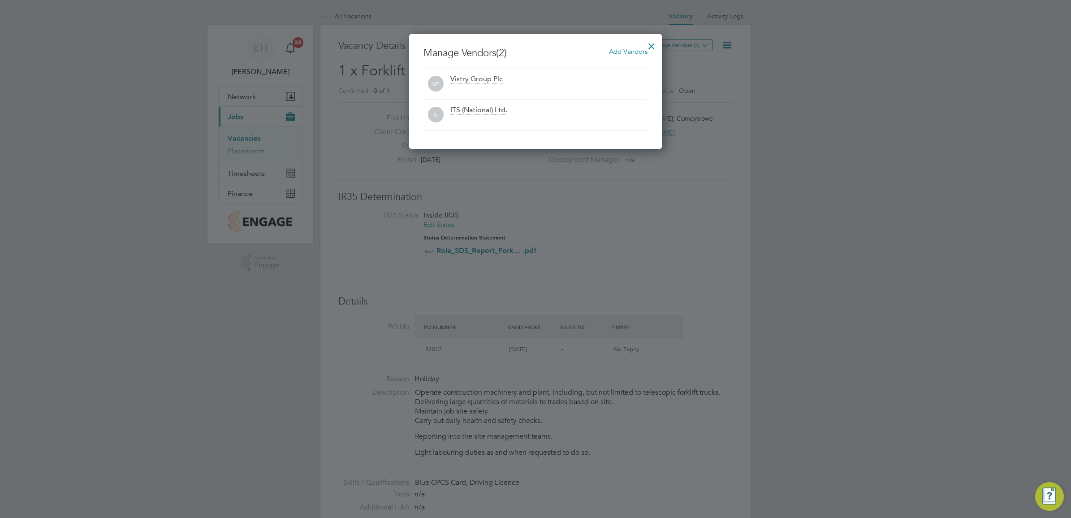
click at [651, 44] on div at bounding box center [652, 44] width 16 height 16
